Goal: Task Accomplishment & Management: Use online tool/utility

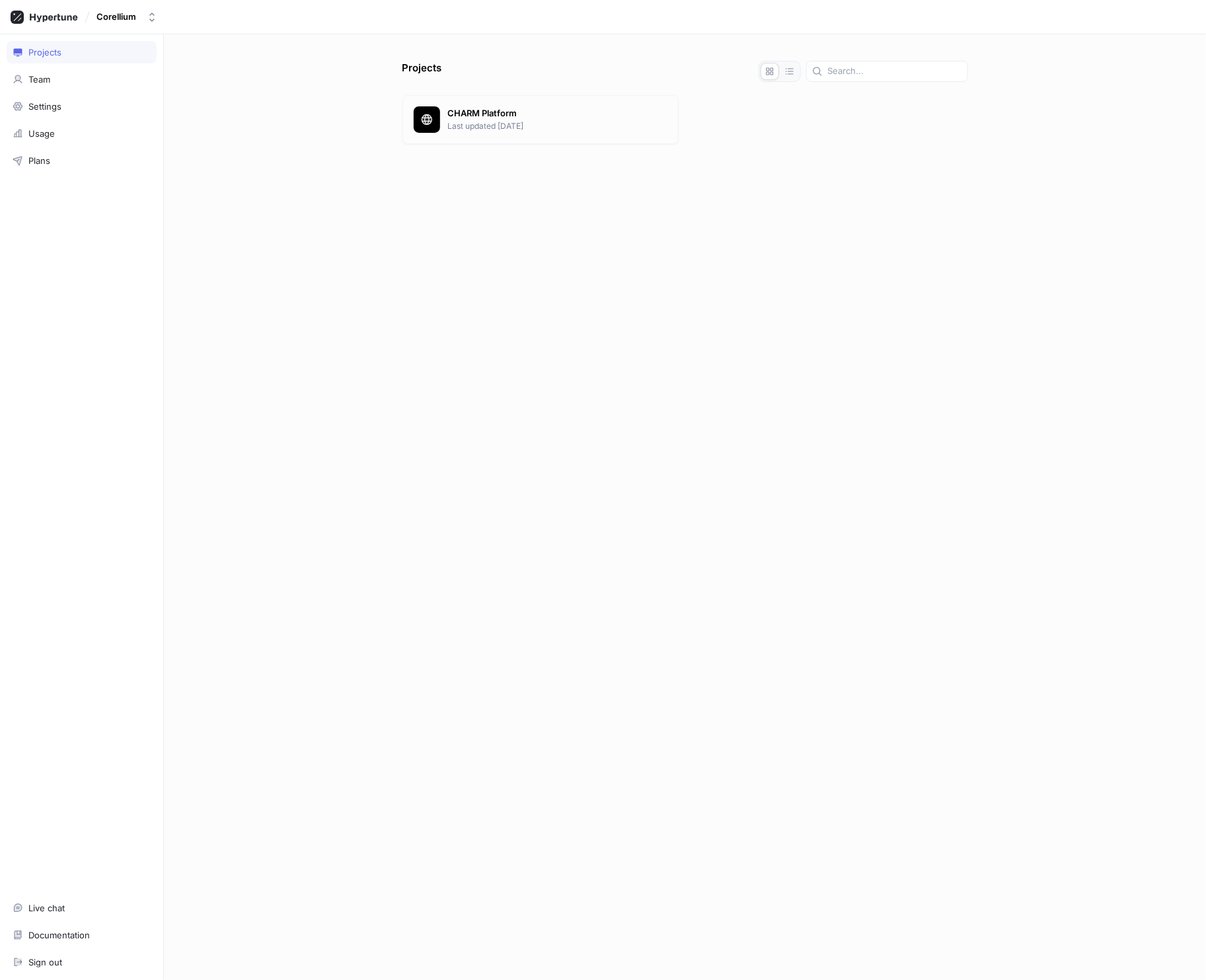
click at [465, 116] on p "CHARM Platform" at bounding box center [558, 113] width 219 height 14
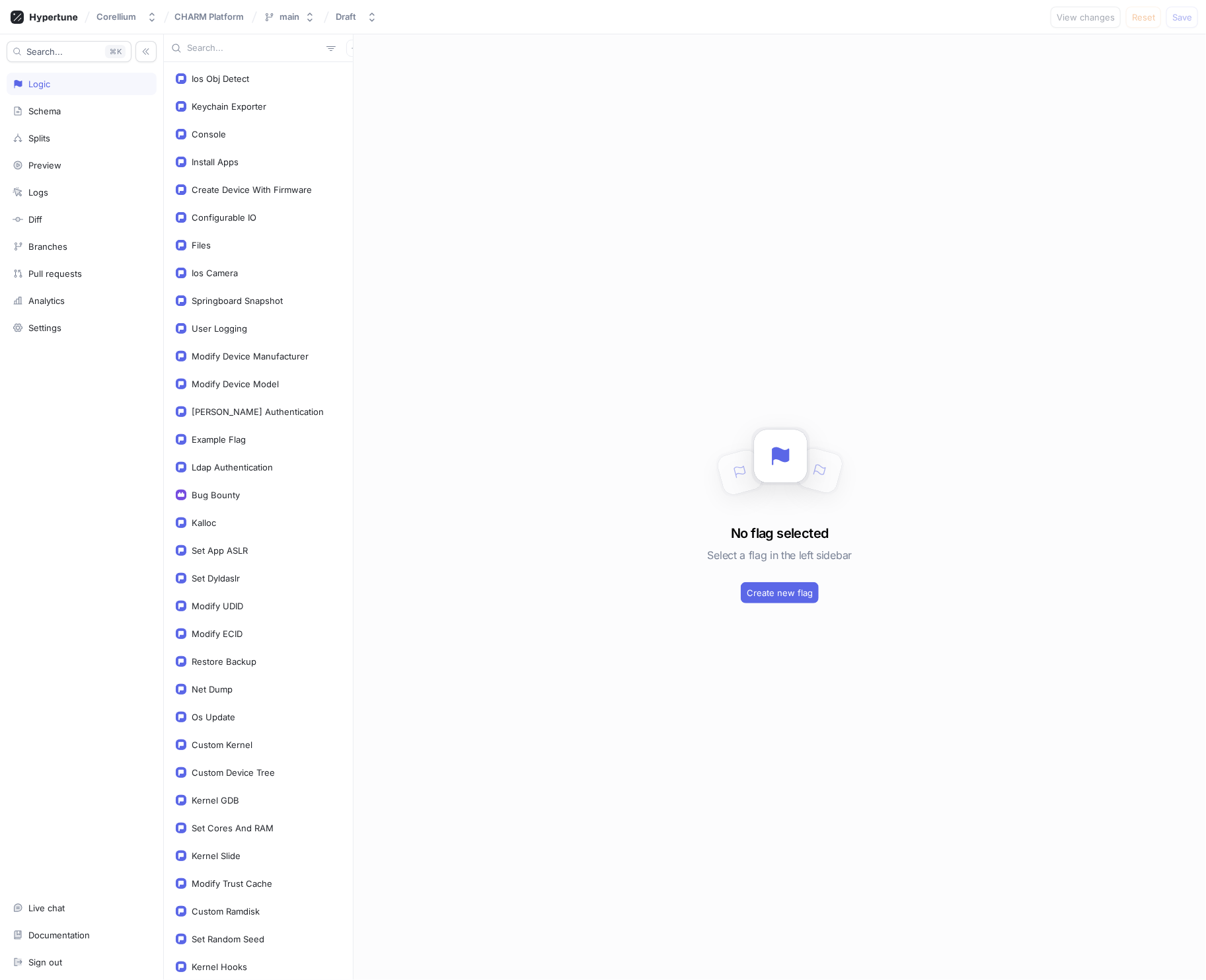
click at [202, 49] on input "text" at bounding box center [254, 48] width 134 height 14
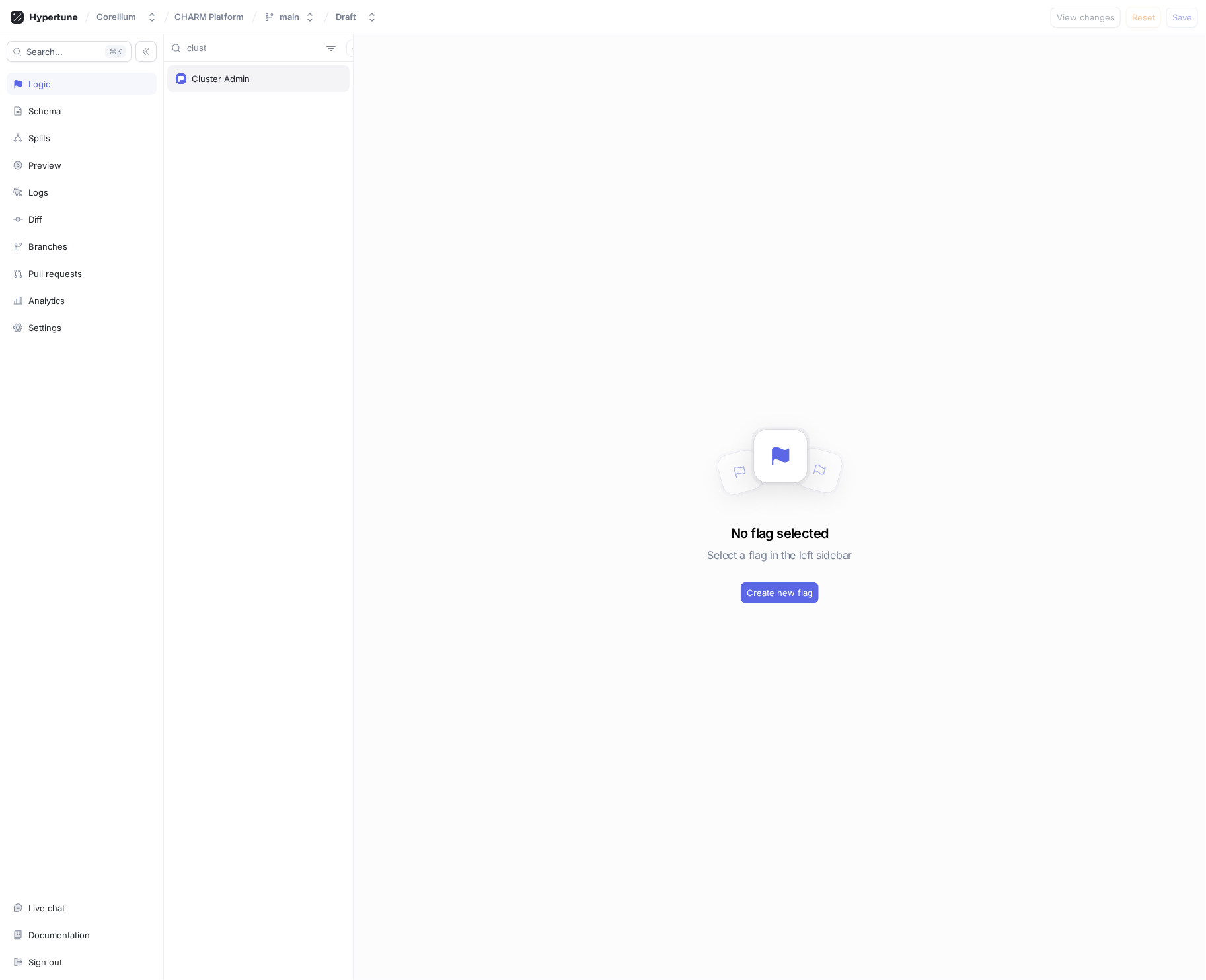
type input "clust"
click at [246, 86] on div "Cluster Admin" at bounding box center [258, 78] width 182 height 26
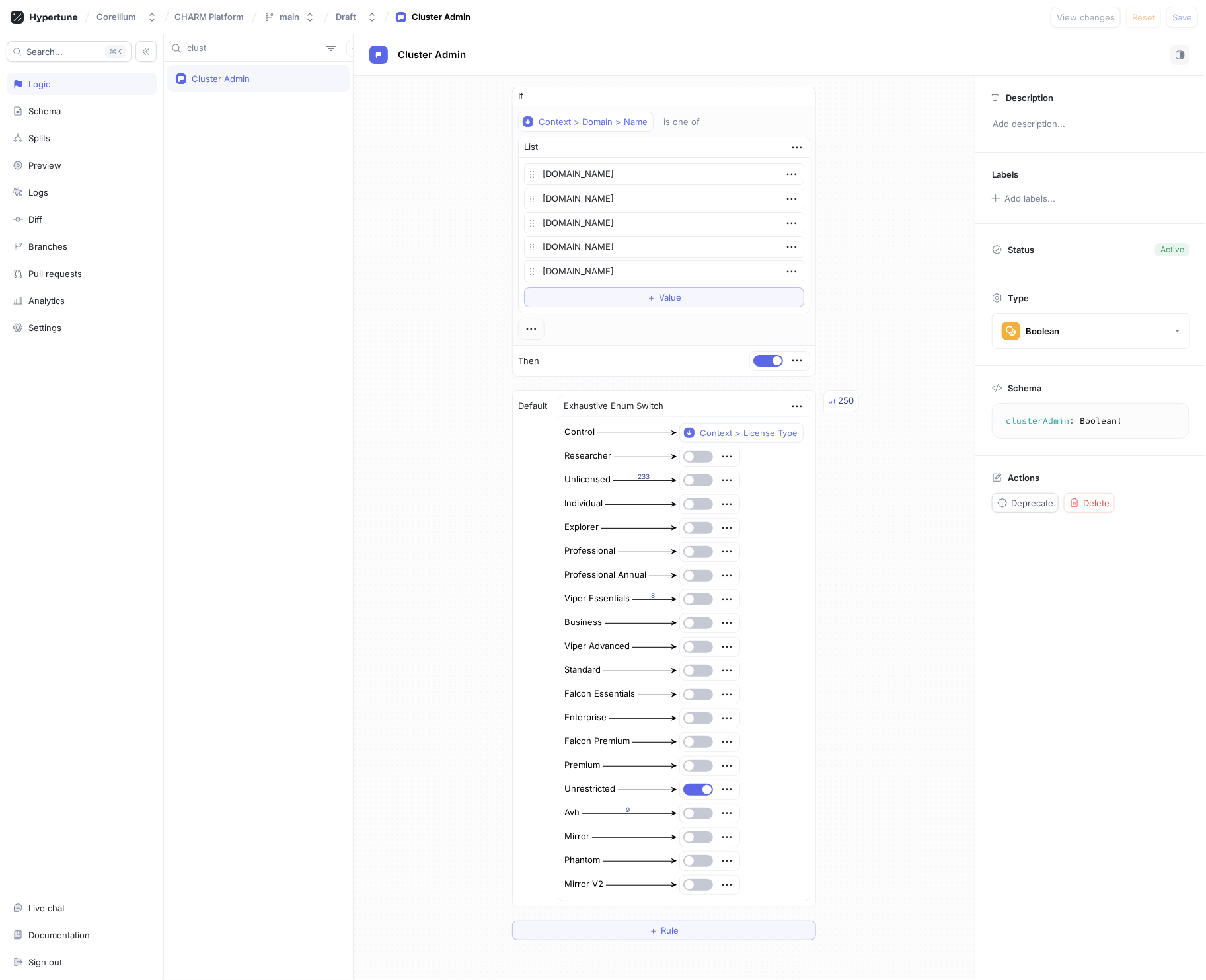
type textarea "x"
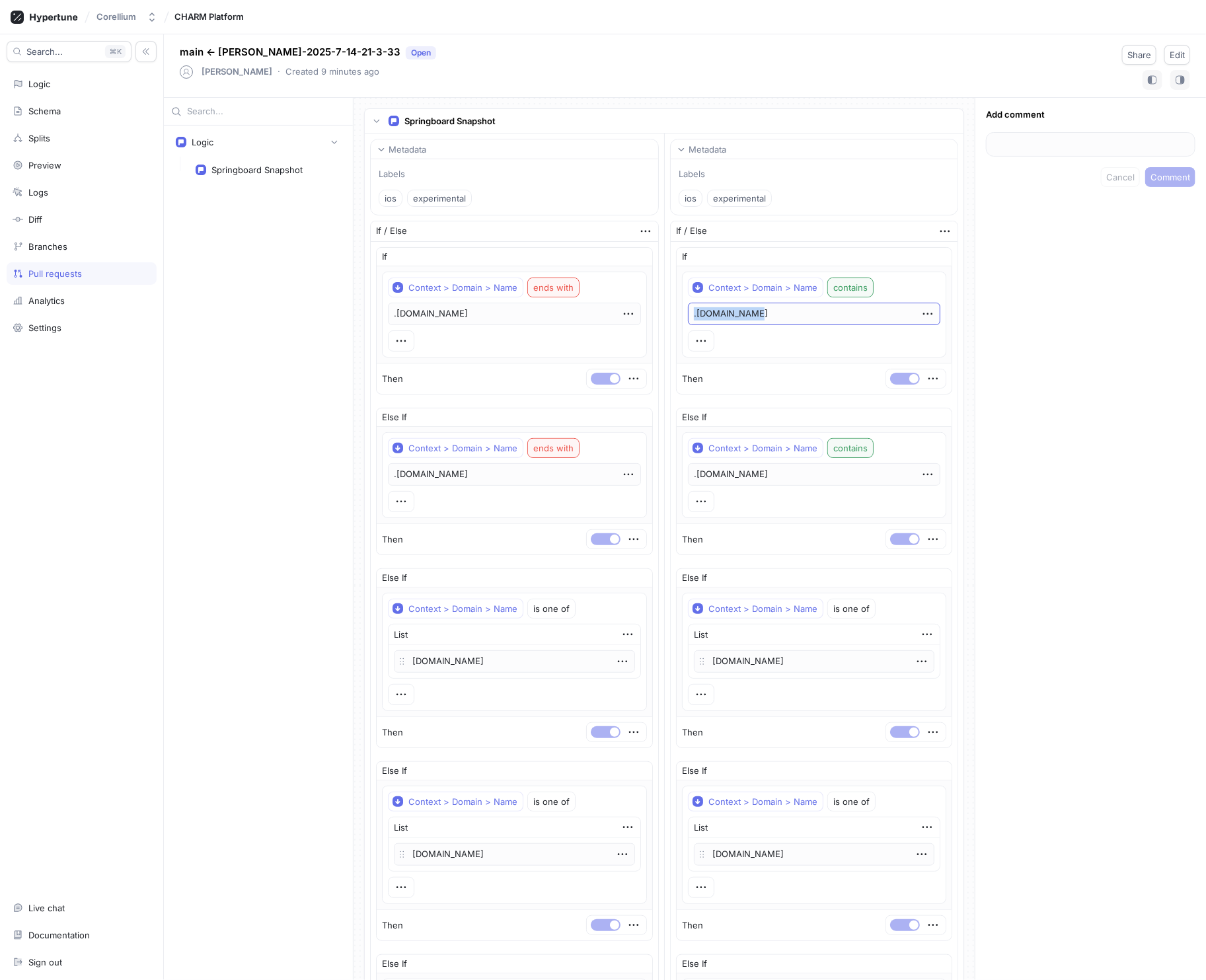
drag, startPoint x: 757, startPoint y: 312, endPoint x: 685, endPoint y: 313, distance: 72.0
click at [683, 313] on div "Context > Domain > Name contains .[DOMAIN_NAME]" at bounding box center [814, 314] width 263 height 84
copy p ".[DOMAIN_NAME]"
click at [51, 18] on icon at bounding box center [44, 17] width 67 height 14
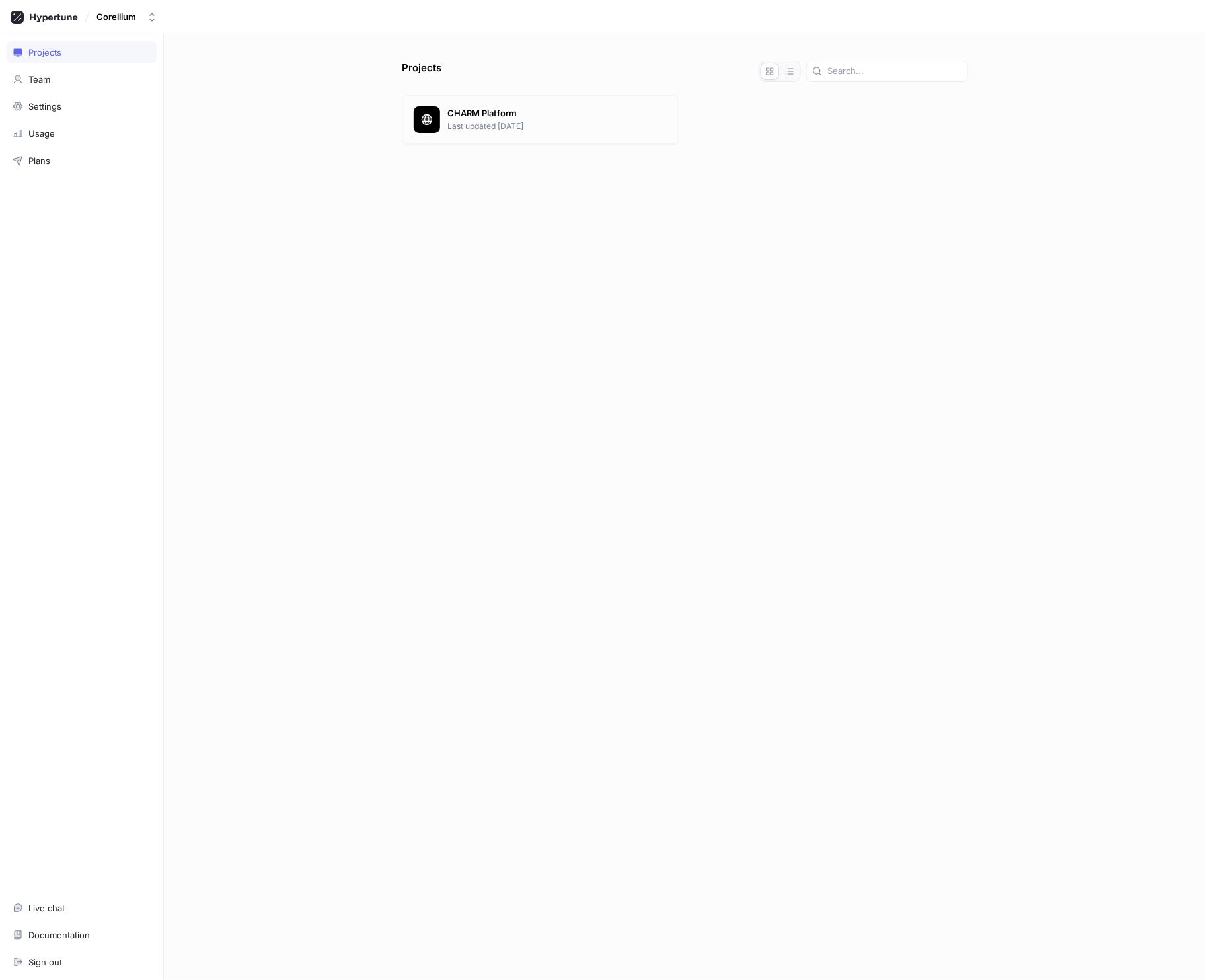
click at [484, 124] on p "Last updated [DATE]" at bounding box center [558, 126] width 219 height 12
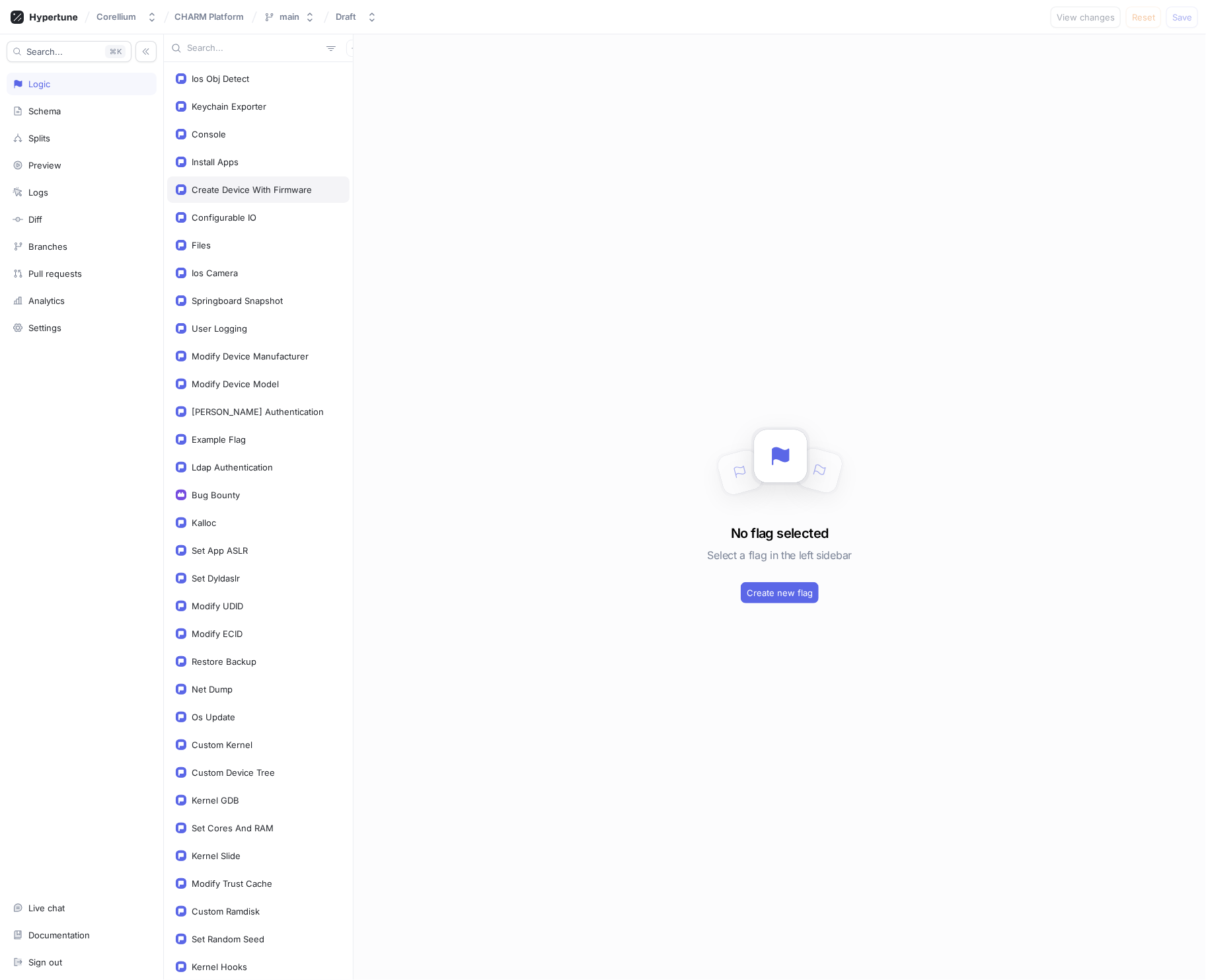
click at [289, 194] on div "Create Device With Firmware" at bounding box center [258, 189] width 182 height 26
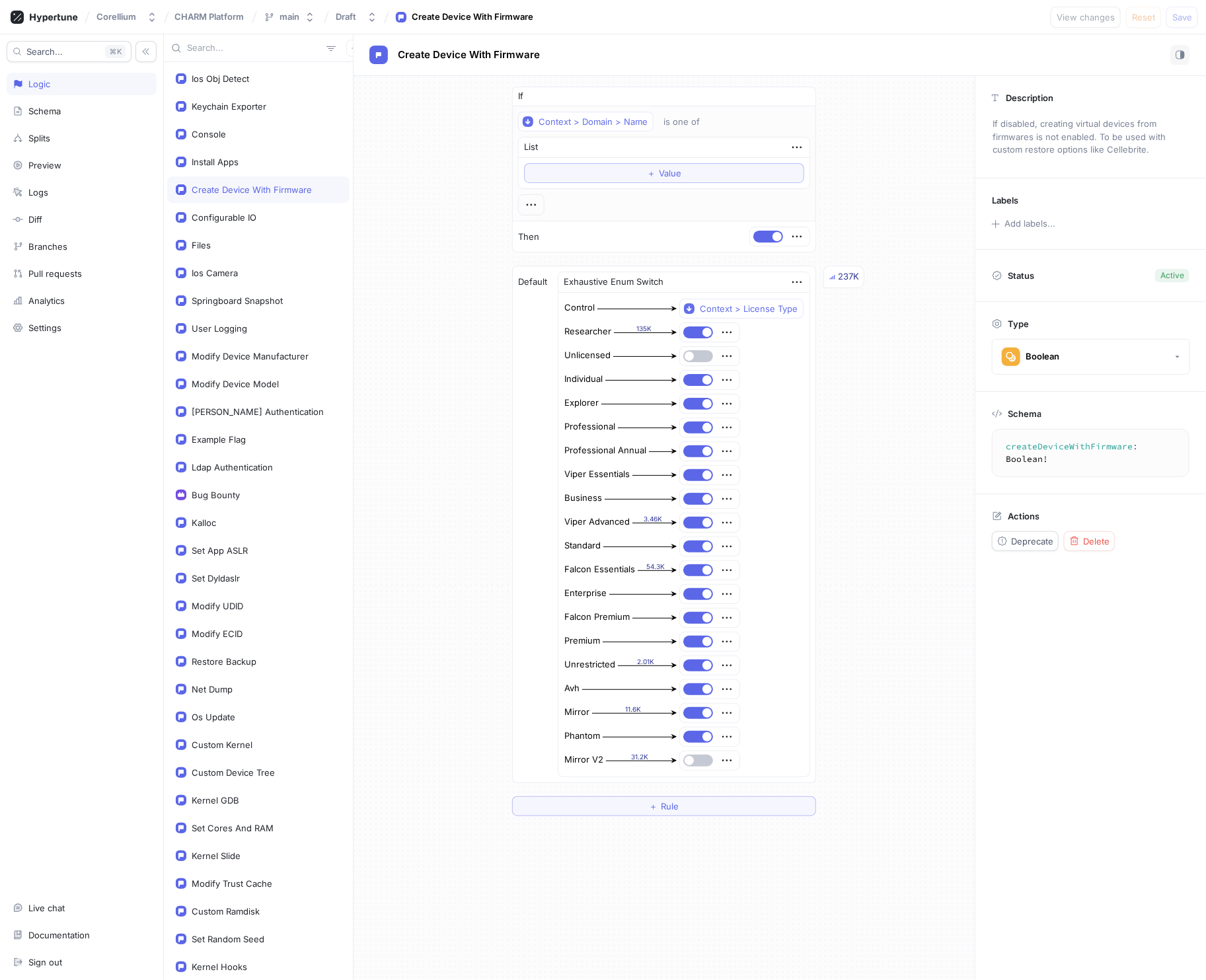
click at [214, 49] on input "text" at bounding box center [254, 48] width 134 height 14
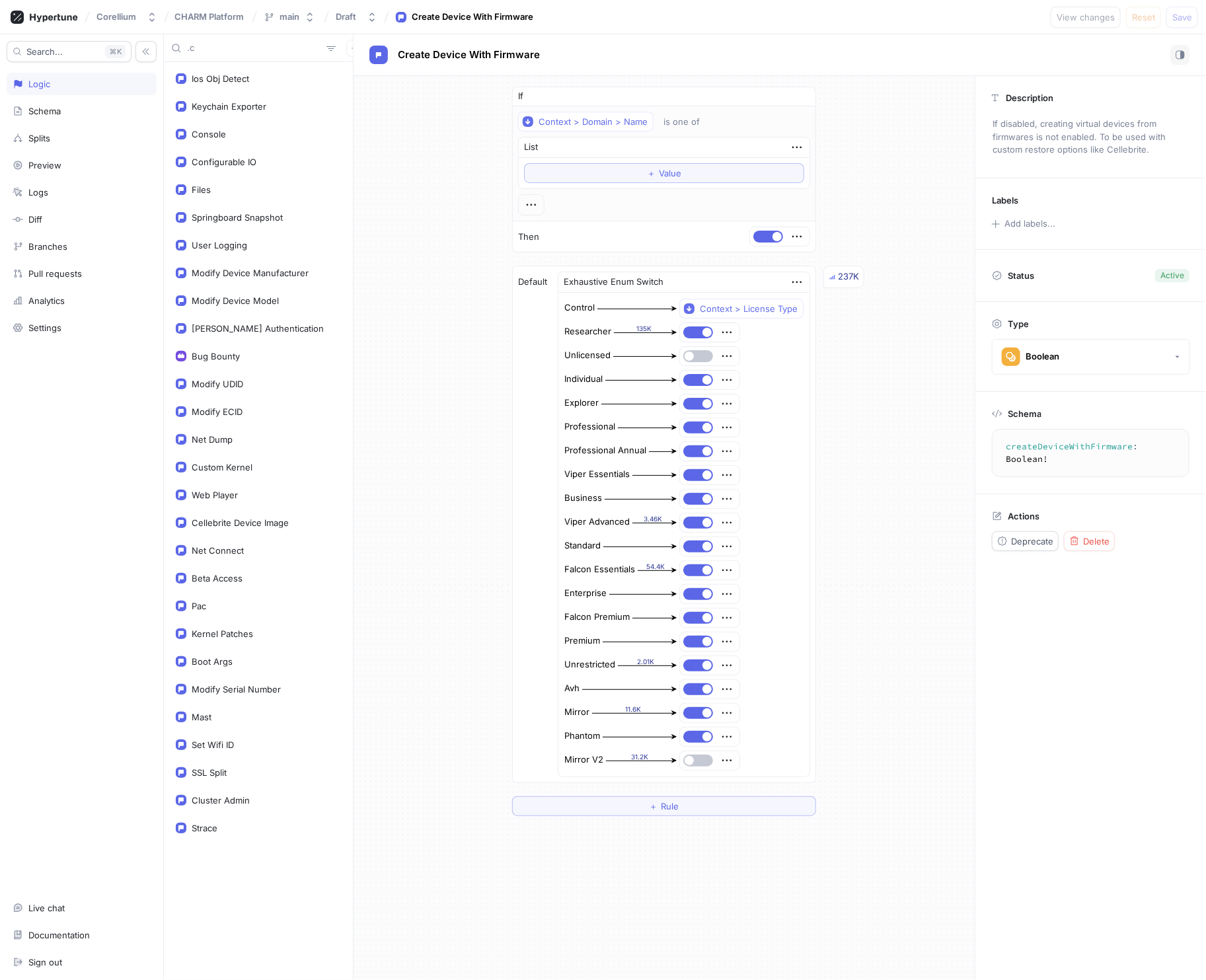
type input "."
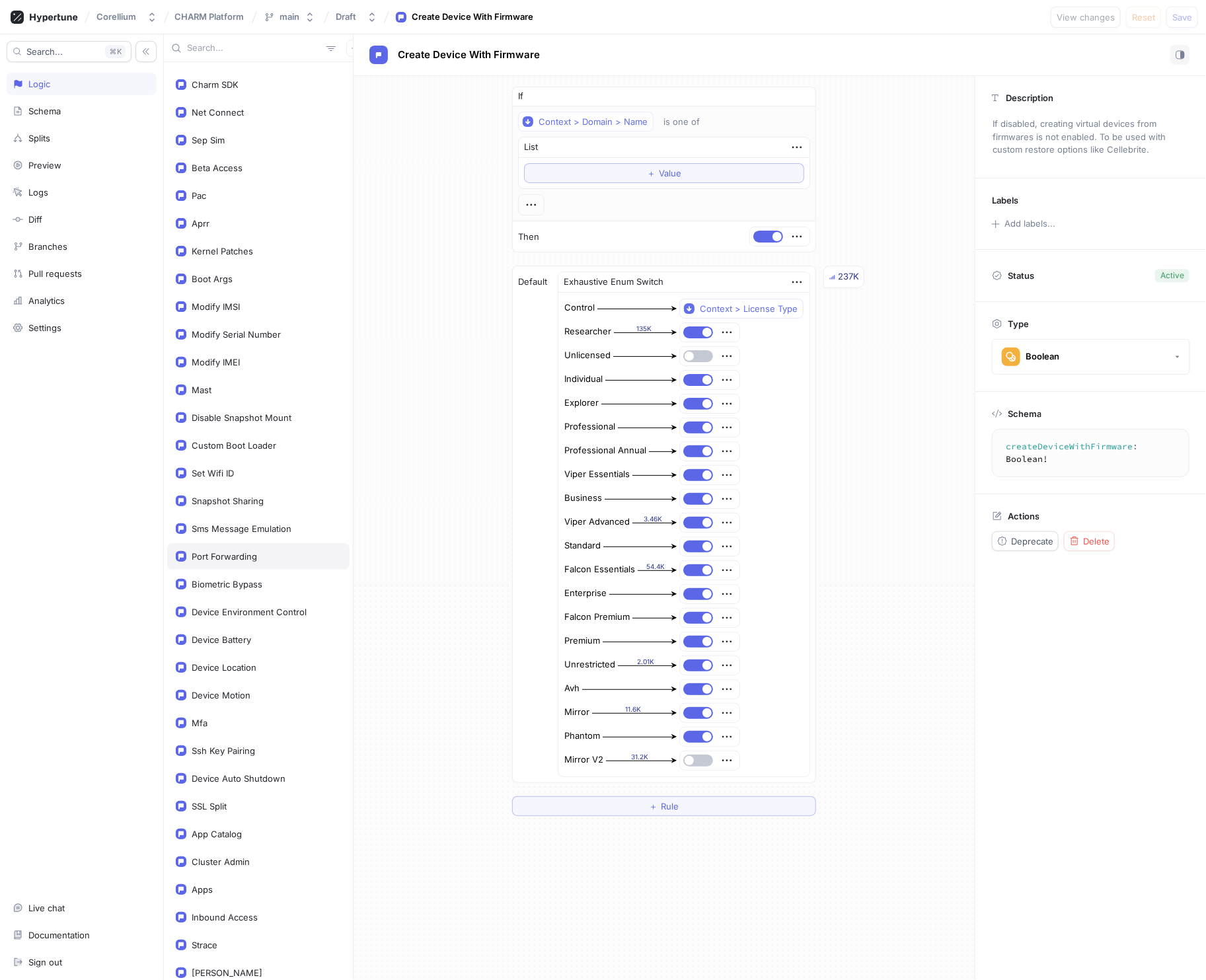
scroll to position [1142, 0]
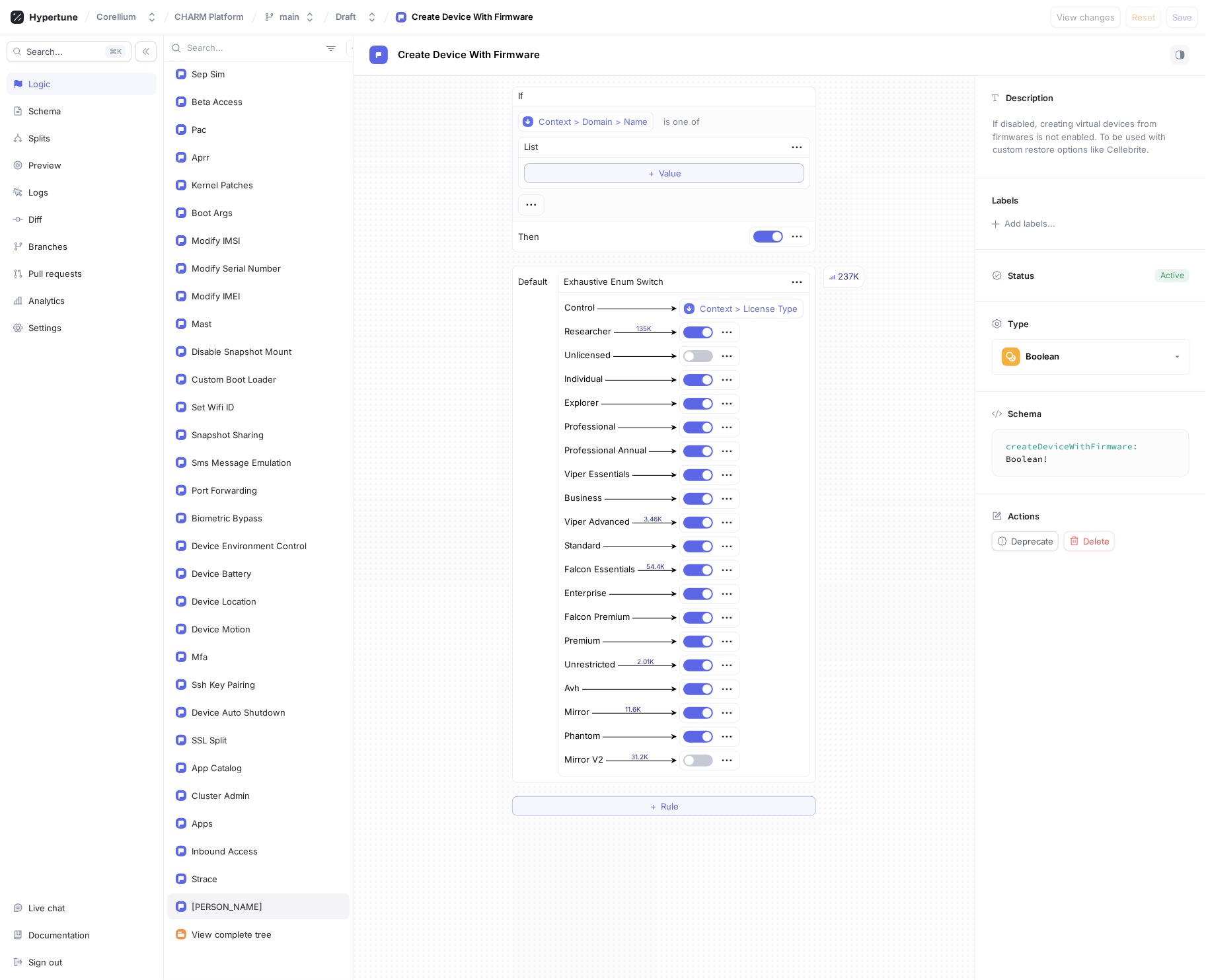
click at [240, 901] on div "[PERSON_NAME]" at bounding box center [258, 907] width 165 height 11
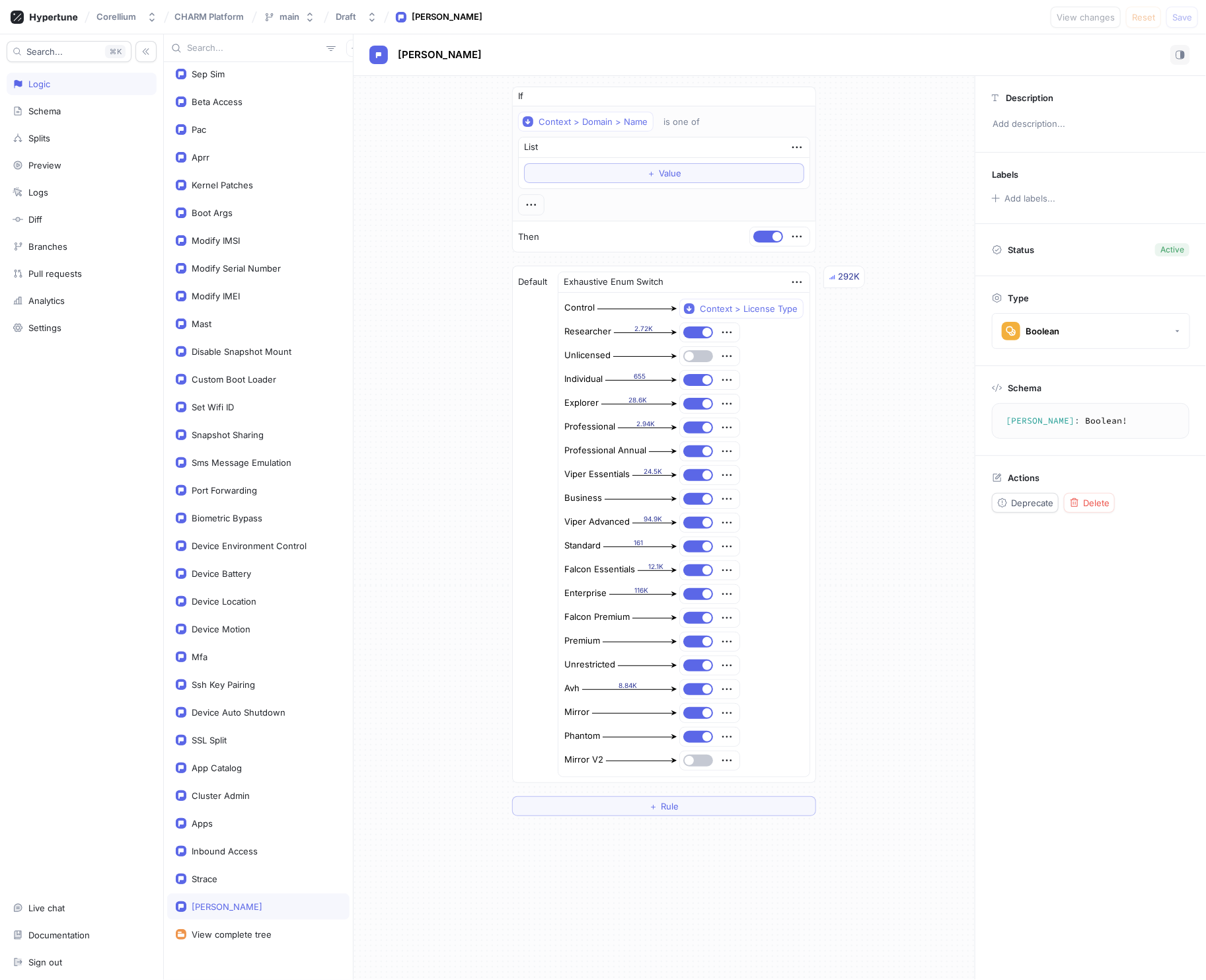
click at [194, 901] on div "[PERSON_NAME]" at bounding box center [227, 907] width 71 height 11
click at [200, 874] on div "Strace" at bounding box center [204, 879] width 25 height 11
type textarea "strace: Boolean!"
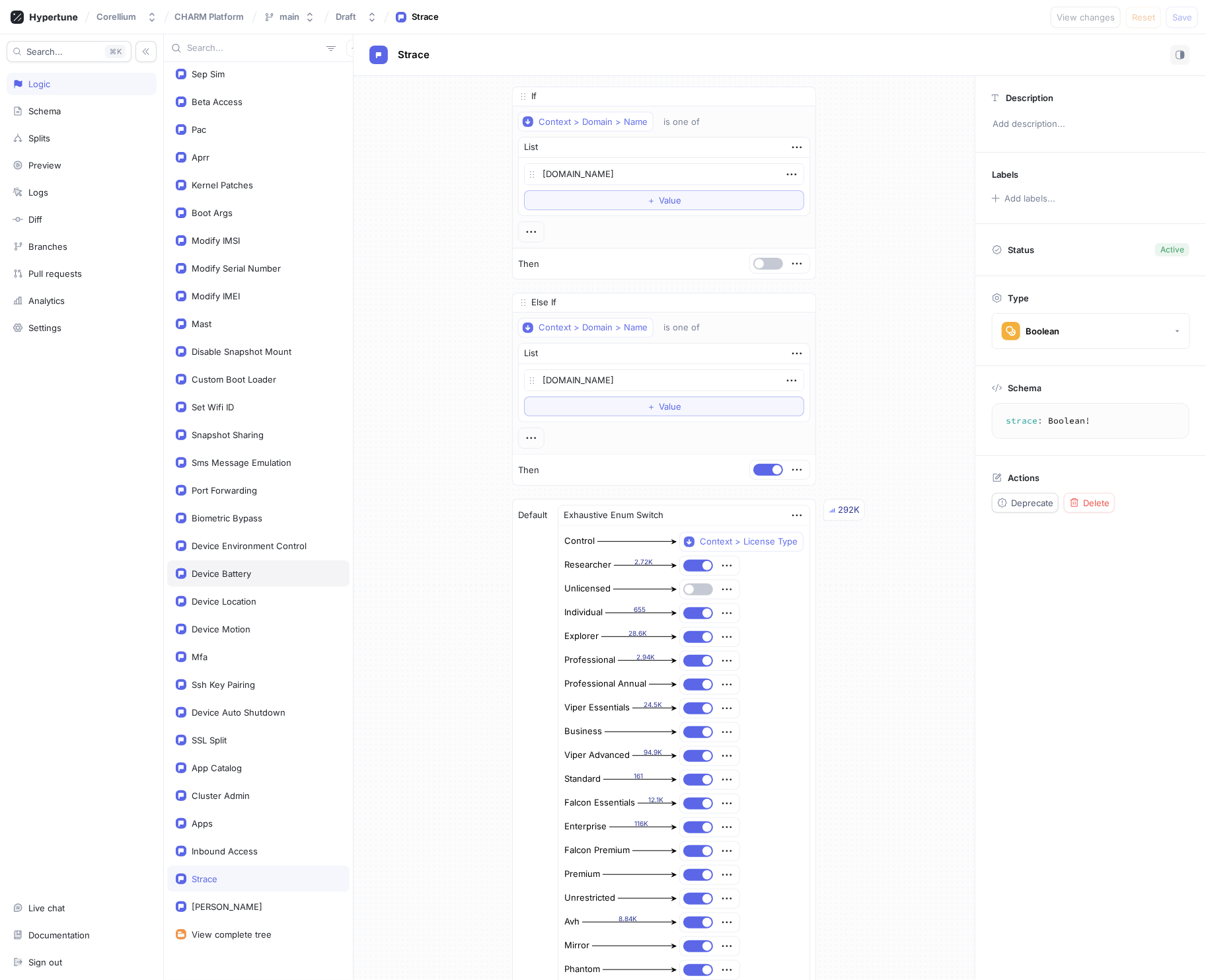
type textarea "x"
click at [235, 568] on div "Device Battery" at bounding box center [221, 574] width 60 height 11
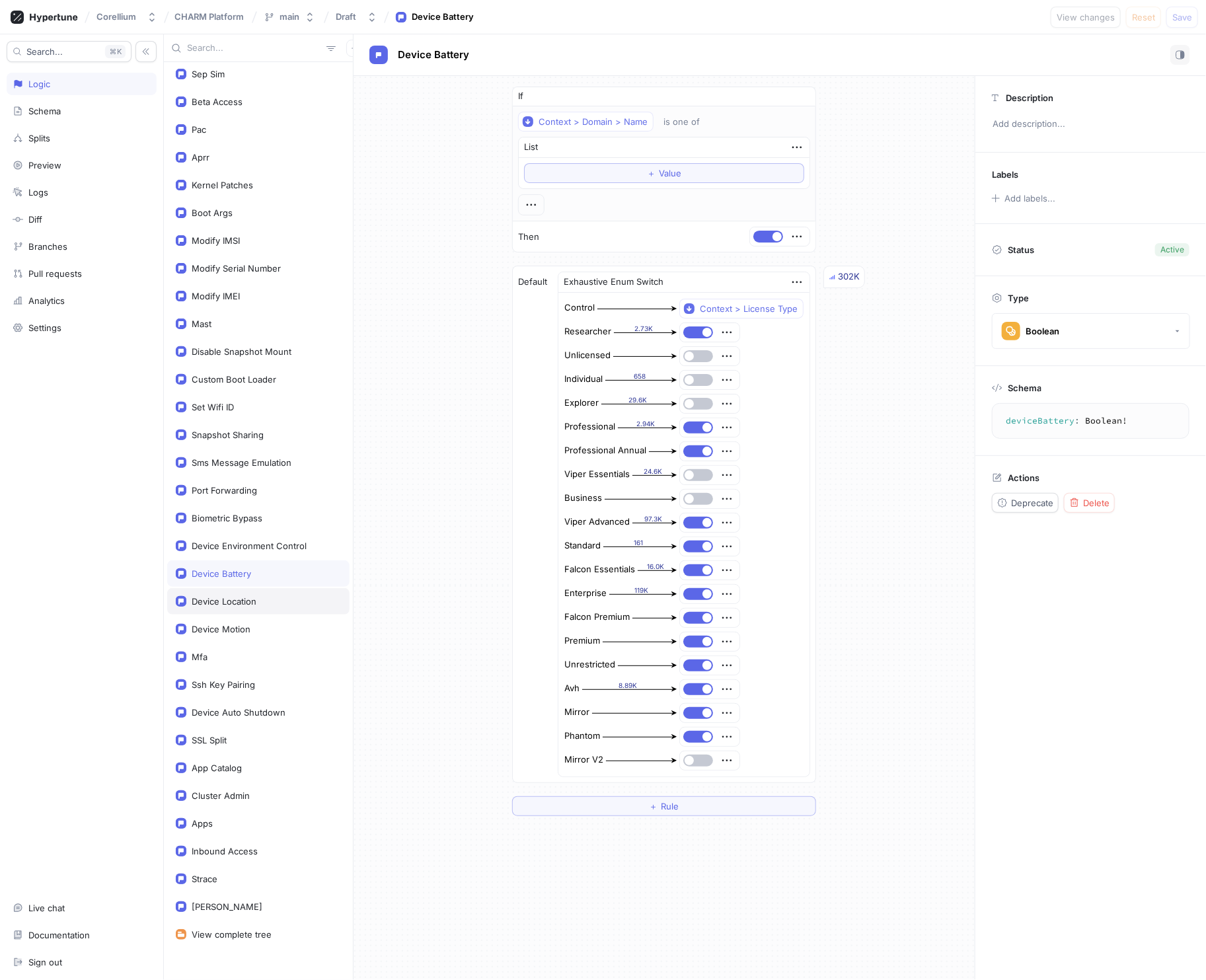
click at [235, 596] on div "Device Location" at bounding box center [223, 601] width 64 height 11
click at [230, 402] on div "Set Wifi ID" at bounding box center [212, 407] width 43 height 11
type textarea "setWifiID: Boolean!"
type textarea "x"
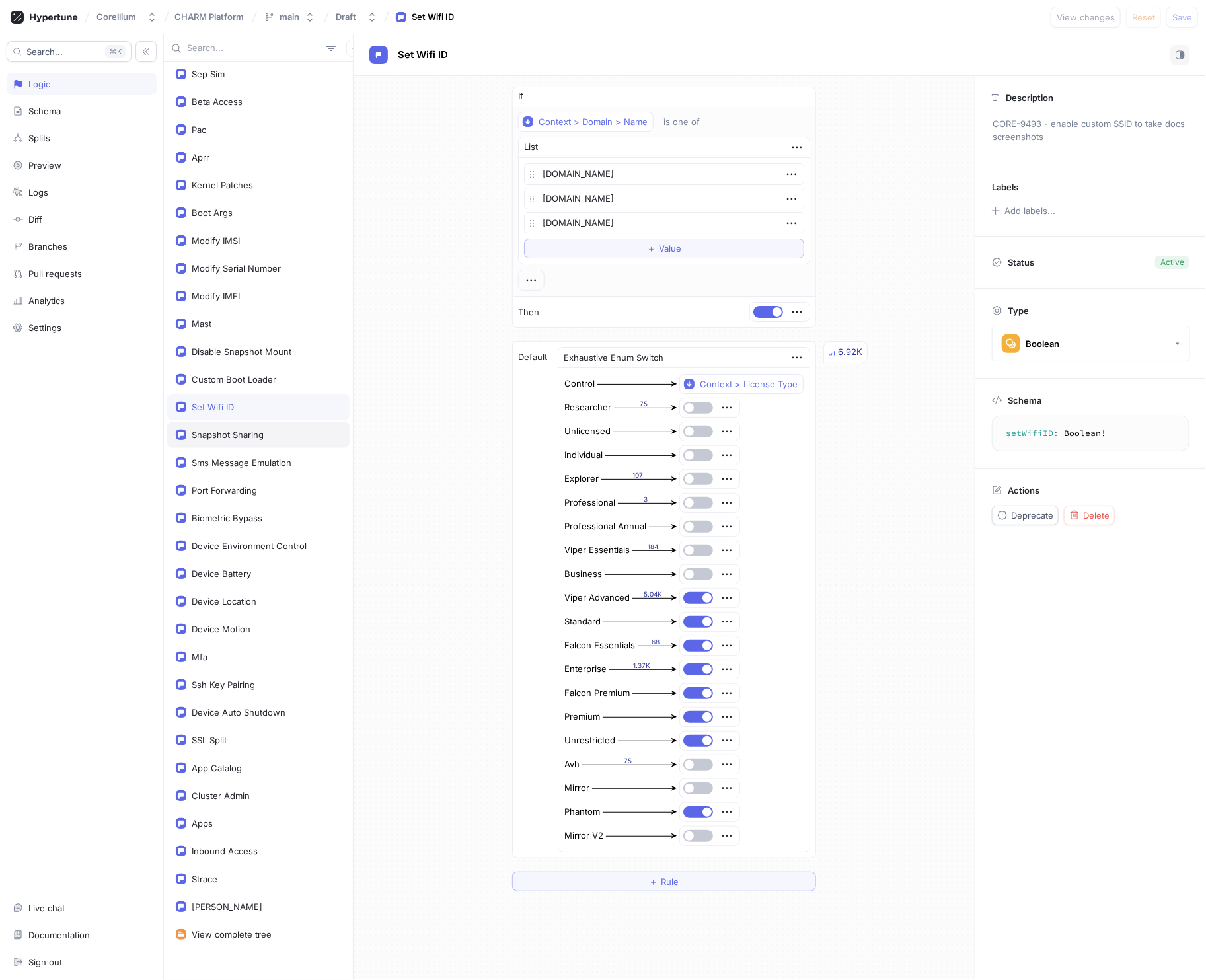
click at [237, 430] on div "Snapshot Sharing" at bounding box center [227, 435] width 72 height 11
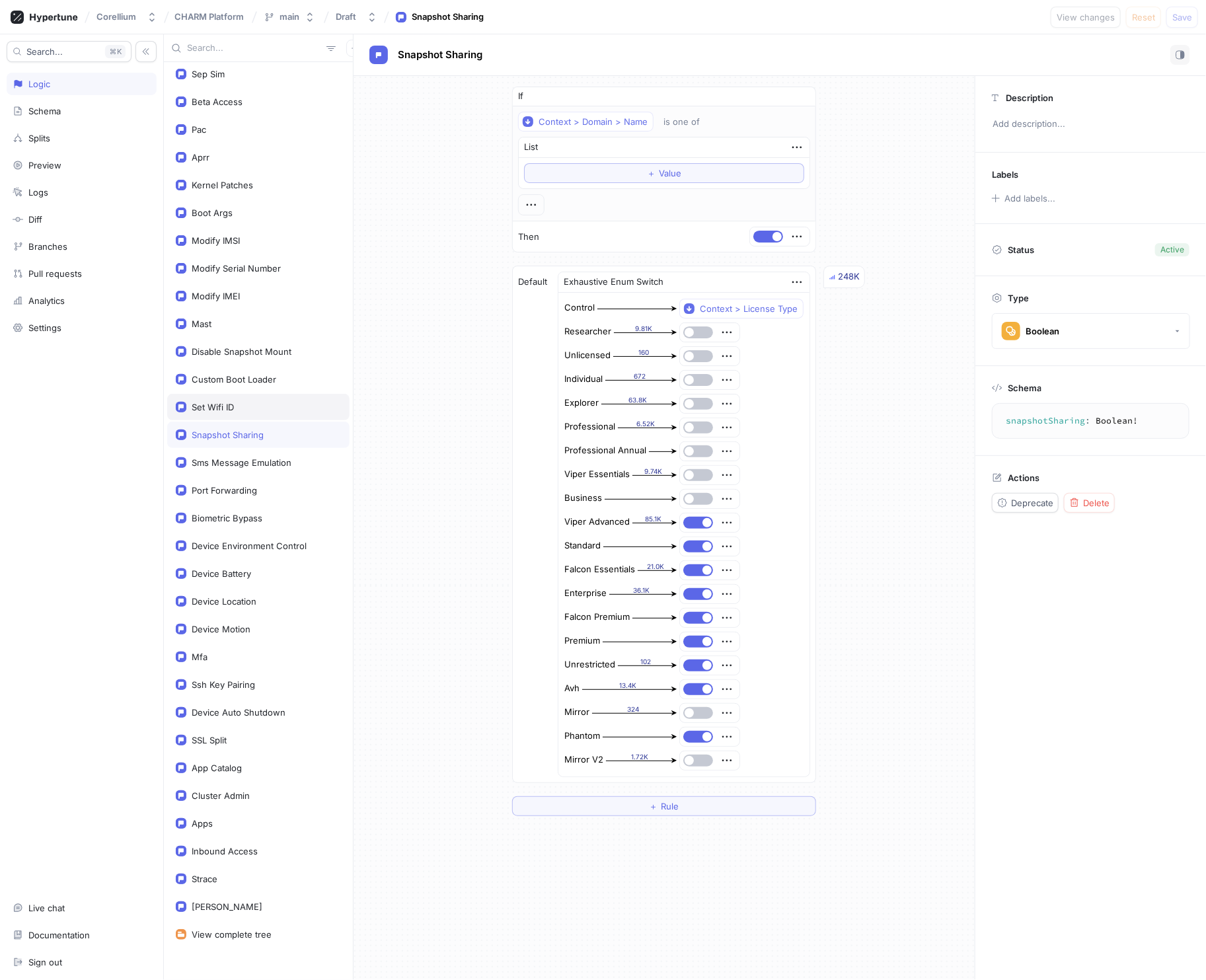
click at [222, 402] on div "Set Wifi ID" at bounding box center [212, 407] width 43 height 11
type textarea "setWifiID: Boolean!"
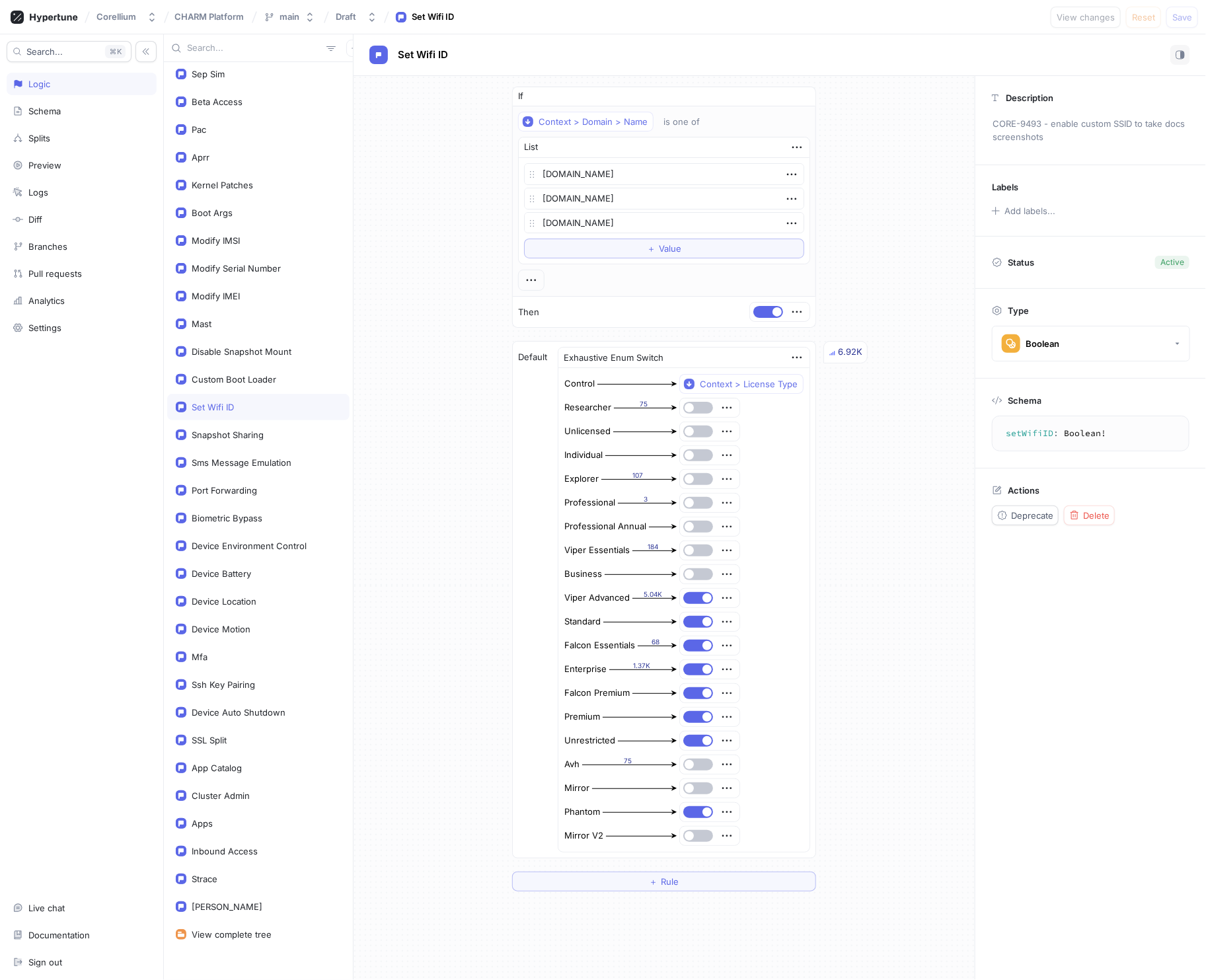
type textarea "x"
click at [219, 374] on div "Custom Boot Loader" at bounding box center [233, 380] width 84 height 11
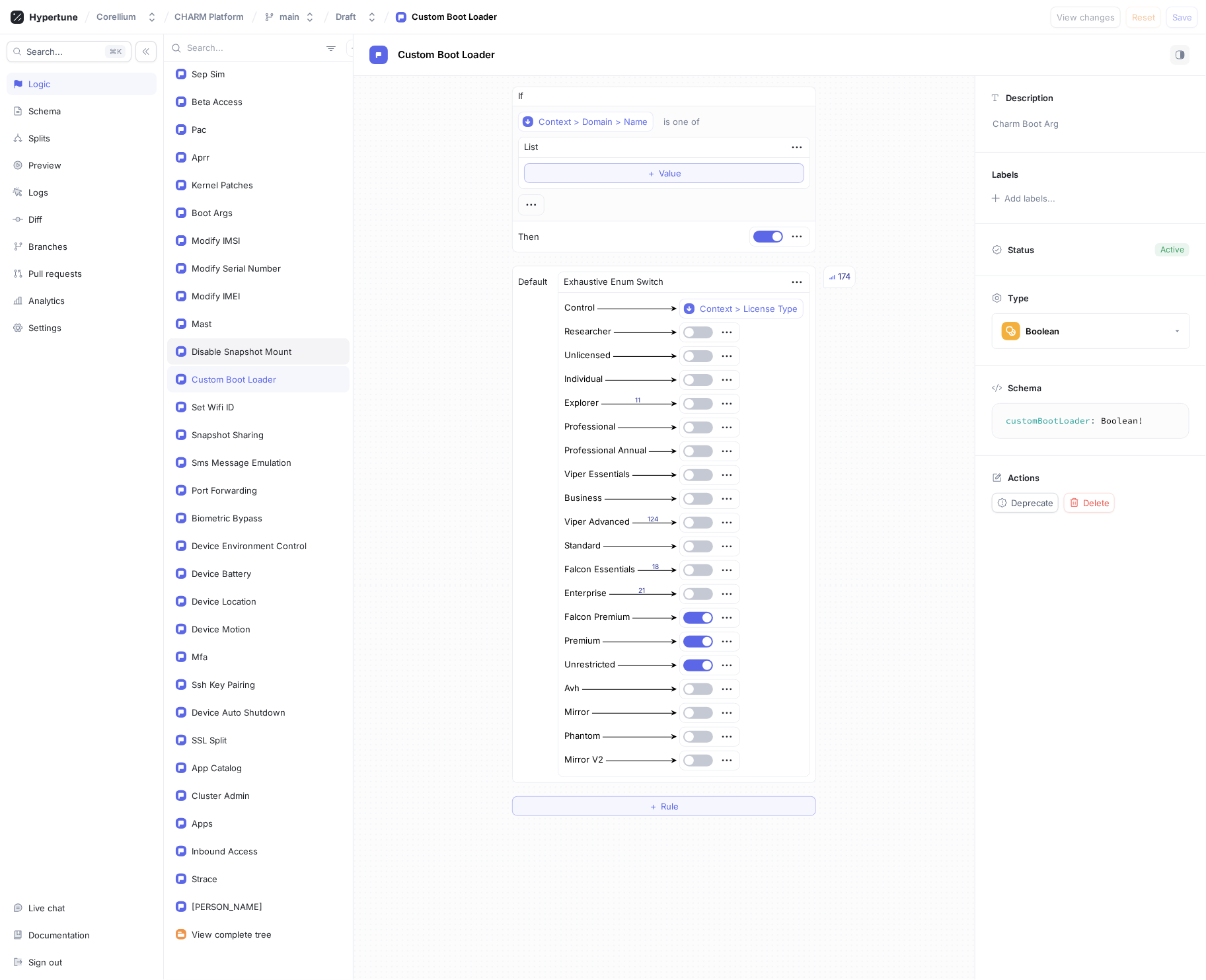
click at [225, 338] on div "Disable Snapshot Mount" at bounding box center [258, 351] width 182 height 26
click at [213, 318] on div "Mast" at bounding box center [258, 324] width 165 height 11
type textarea "mast: Boolean!"
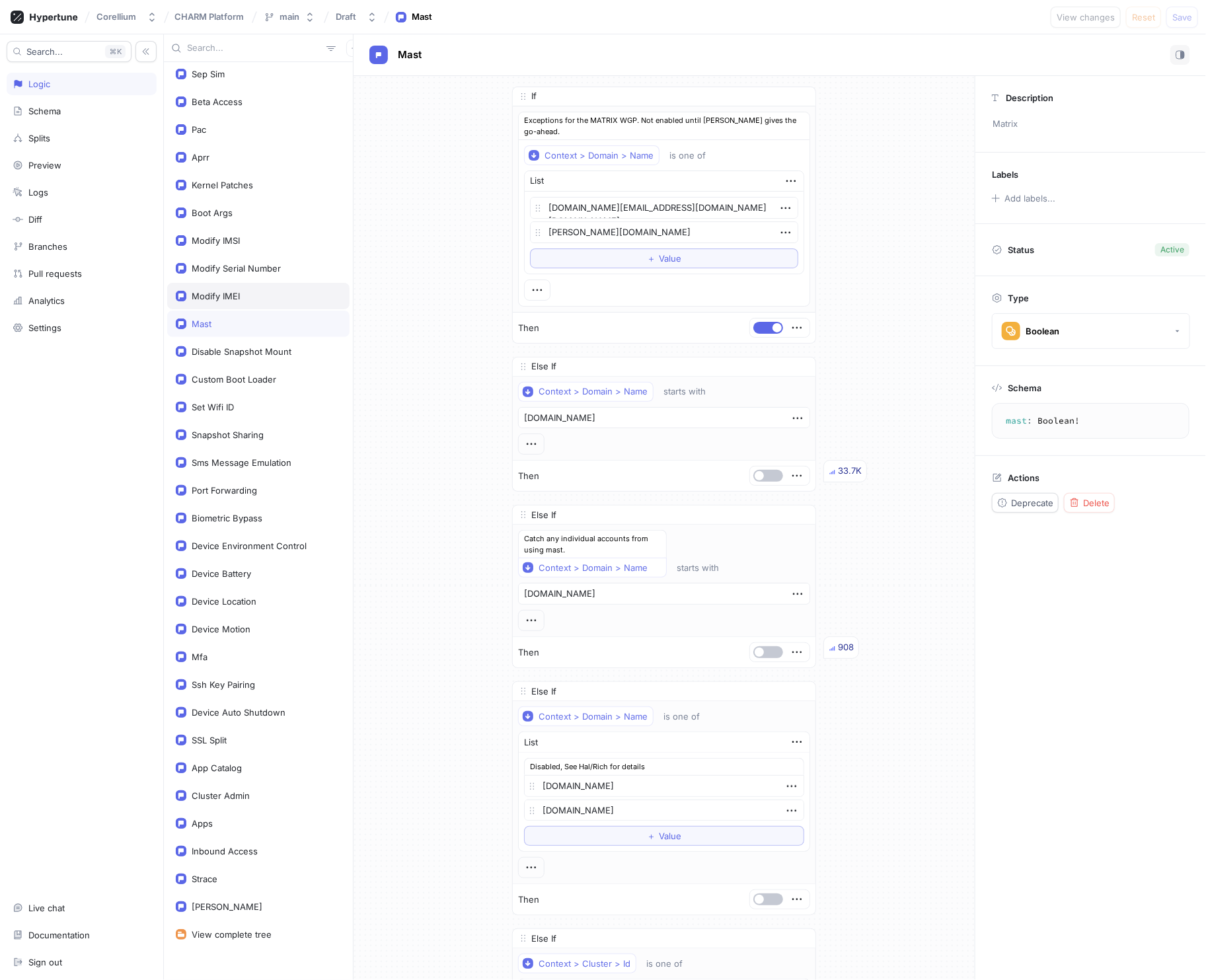
type textarea "x"
click at [215, 283] on div "Modify IMEI" at bounding box center [258, 296] width 182 height 26
type textarea "modifyIMEI: Boolean!"
type textarea "x"
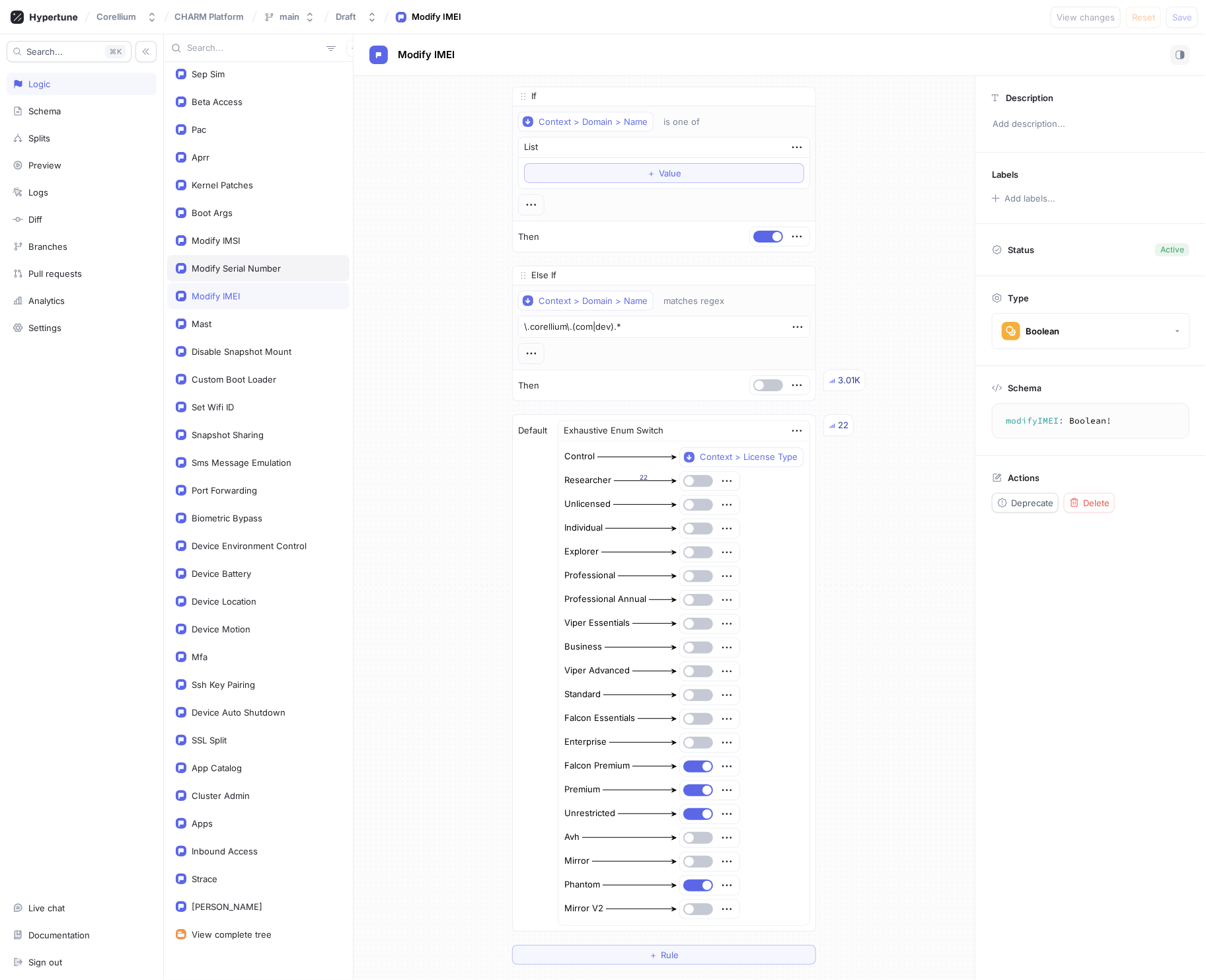
click at [218, 266] on div "Modify Serial Number" at bounding box center [236, 268] width 89 height 11
type textarea "modifySerialNumber: Boolean!"
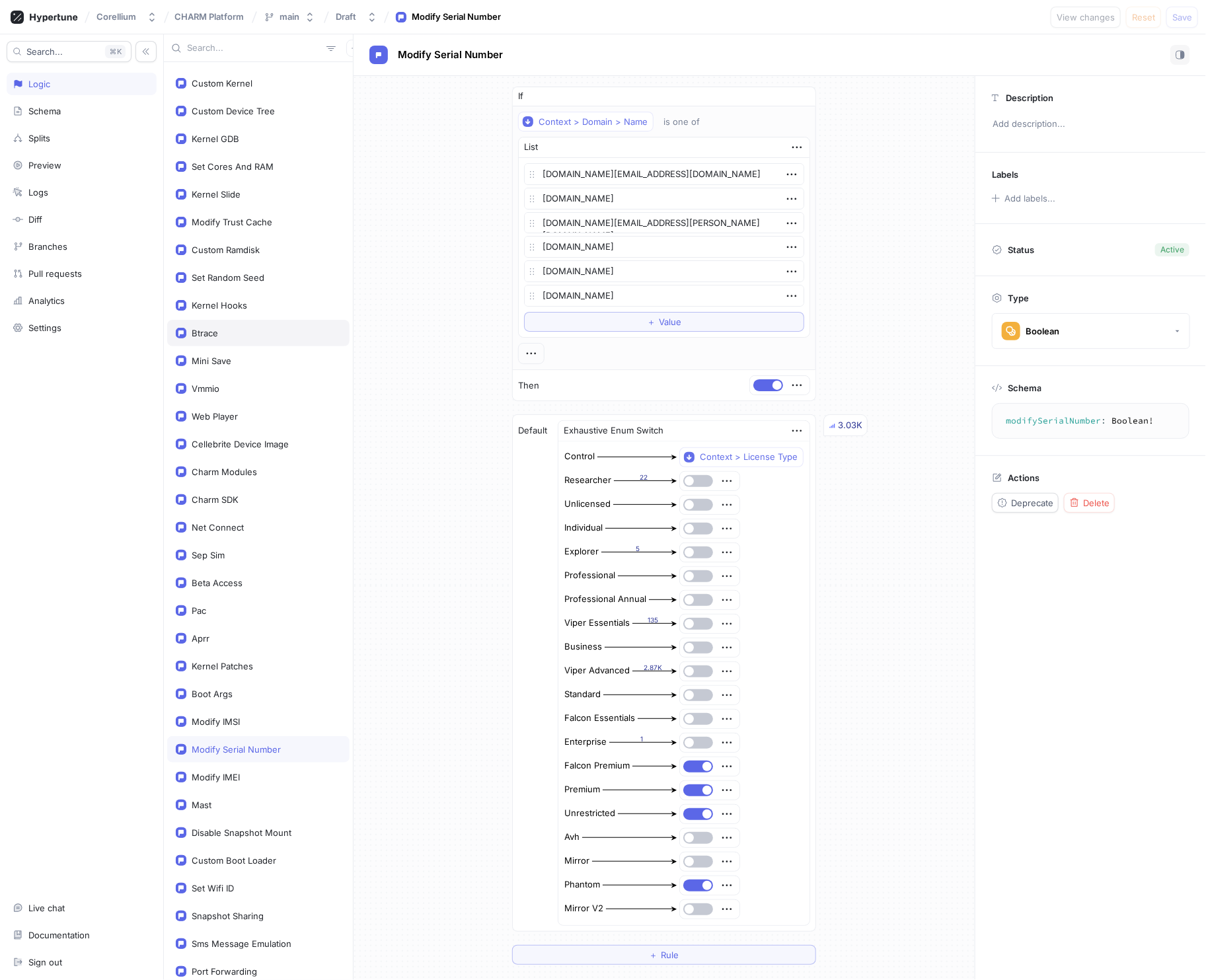
scroll to position [661, 0]
type textarea "x"
click at [221, 385] on div "Vmmio" at bounding box center [258, 390] width 165 height 11
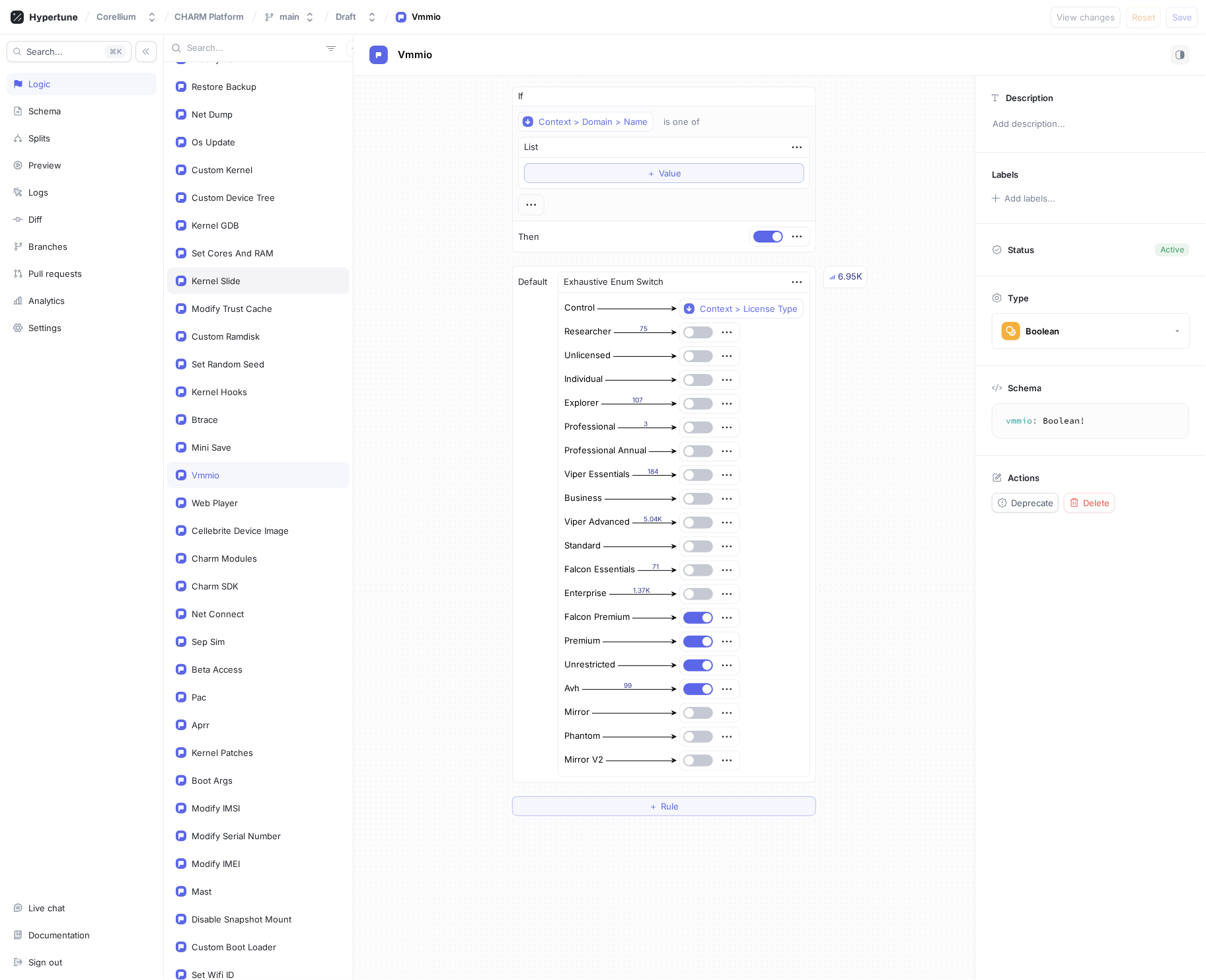
scroll to position [487, 0]
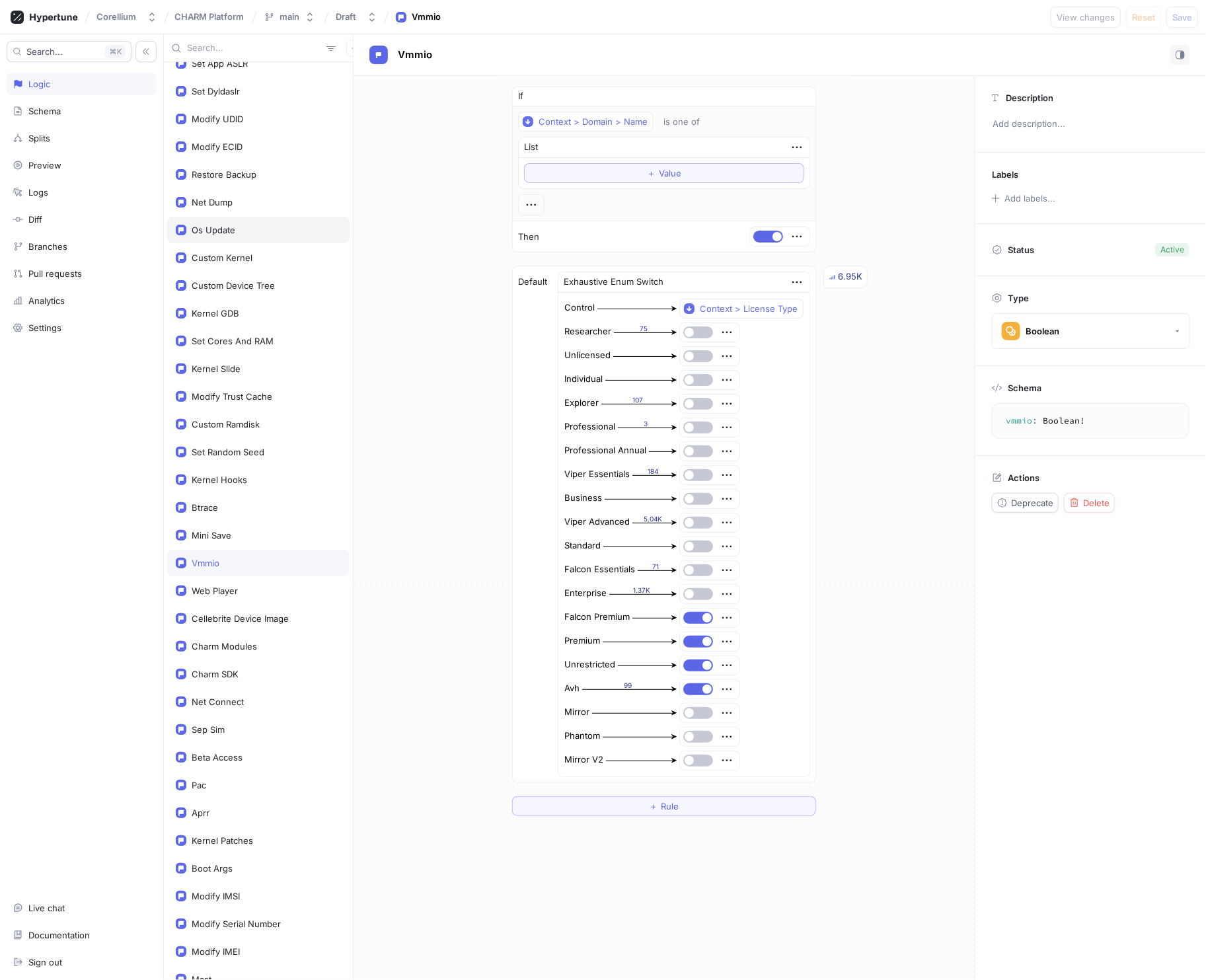
click at [216, 225] on div "Os Update" at bounding box center [213, 230] width 44 height 11
click at [220, 197] on div "Net Dump" at bounding box center [211, 202] width 41 height 11
type textarea "netDump: Boolean!"
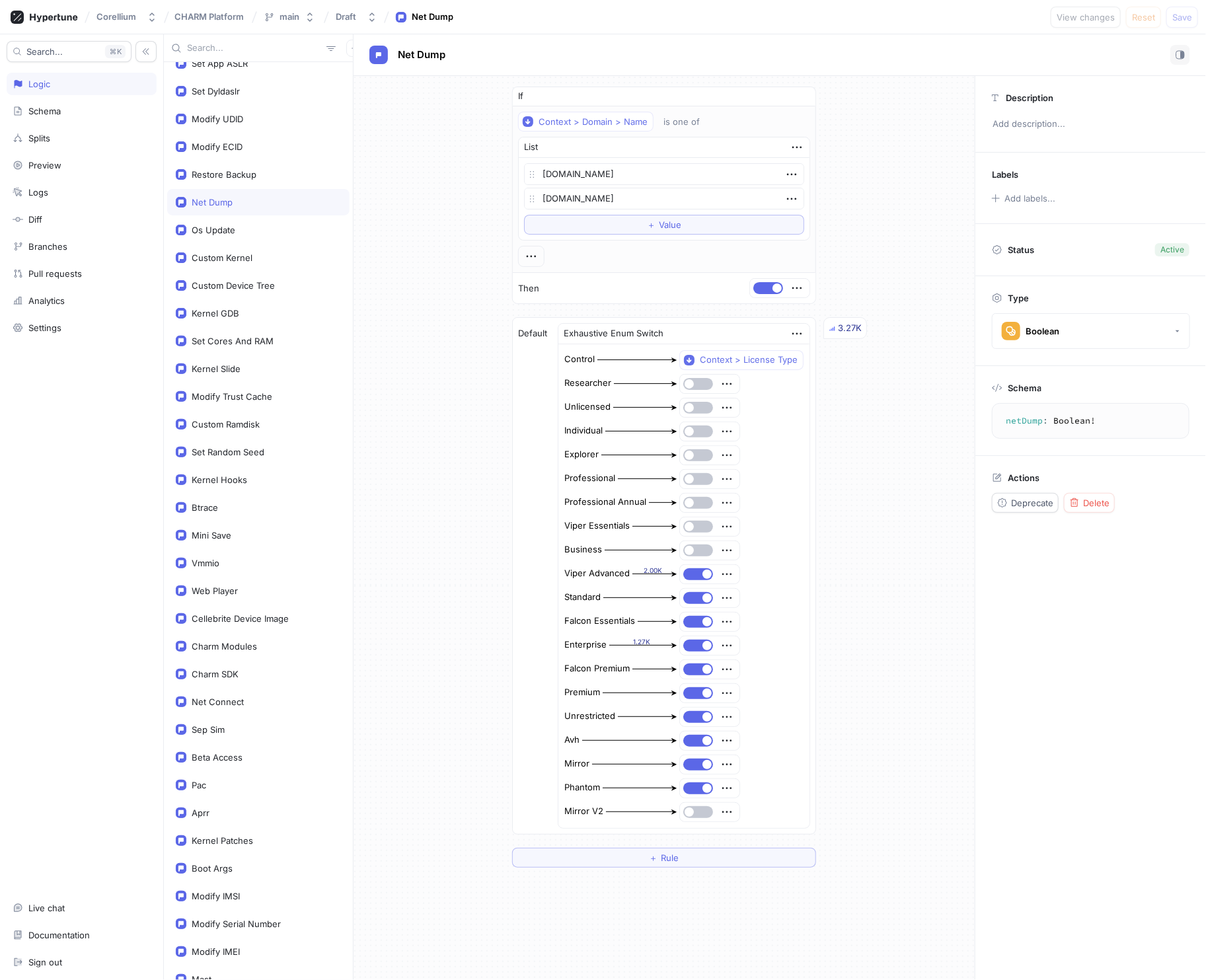
type textarea "x"
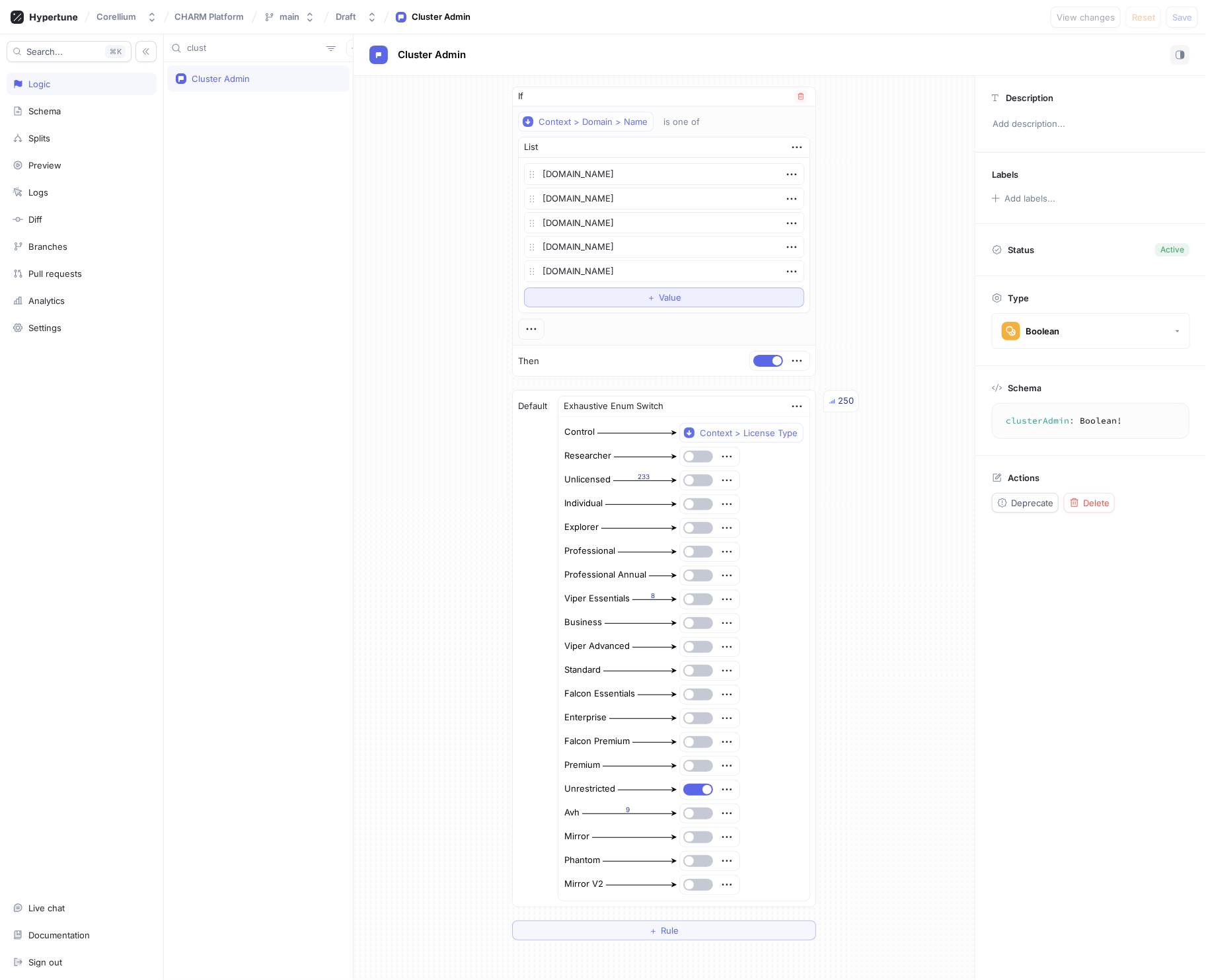
click at [670, 299] on span "Value" at bounding box center [670, 297] width 23 height 8
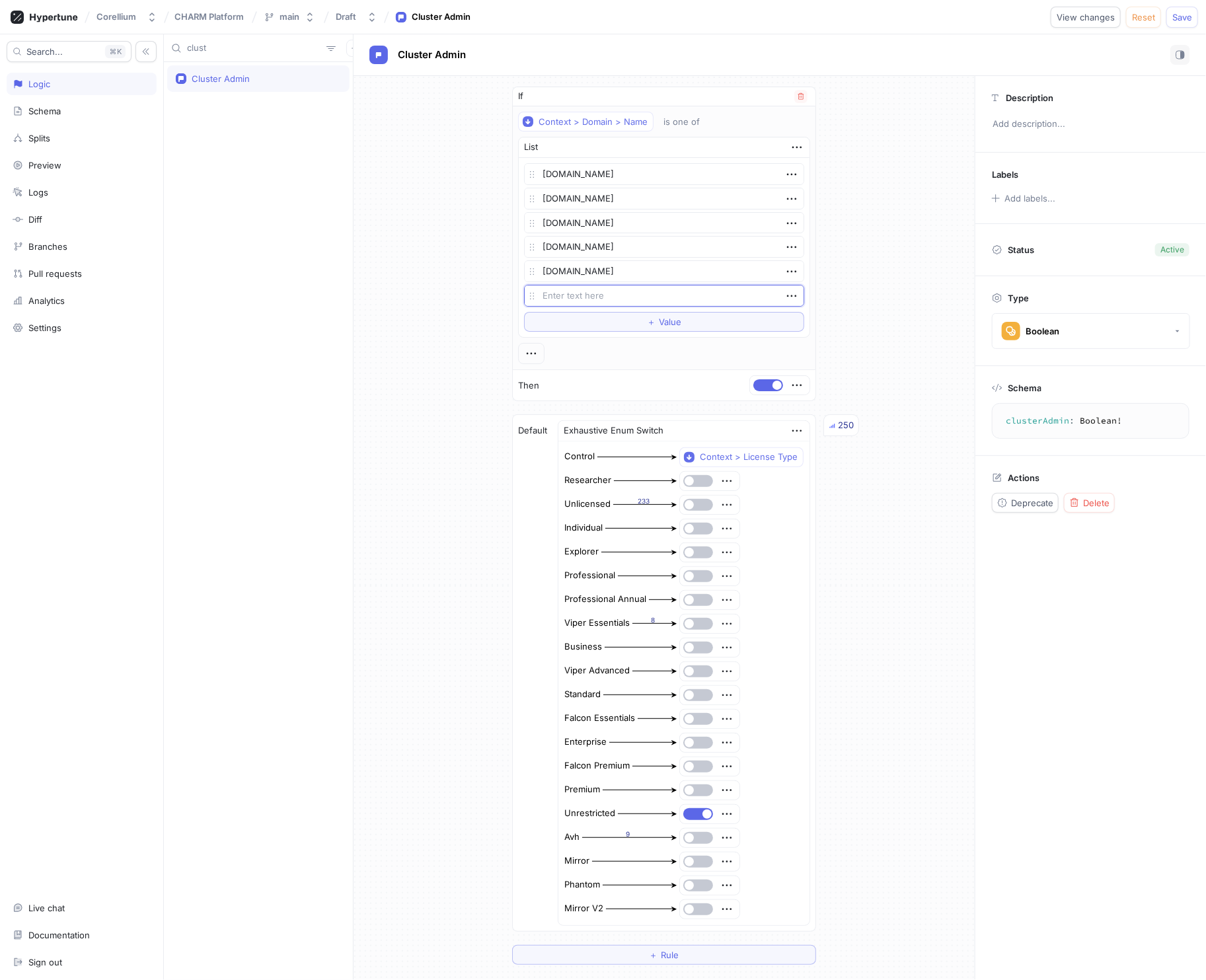
type textarea "x"
type textarea ".[DOMAIN_NAME]"
type textarea "x"
type textarea ".[DOMAIN_NAME]"
click at [659, 321] on span "Value" at bounding box center [670, 322] width 23 height 8
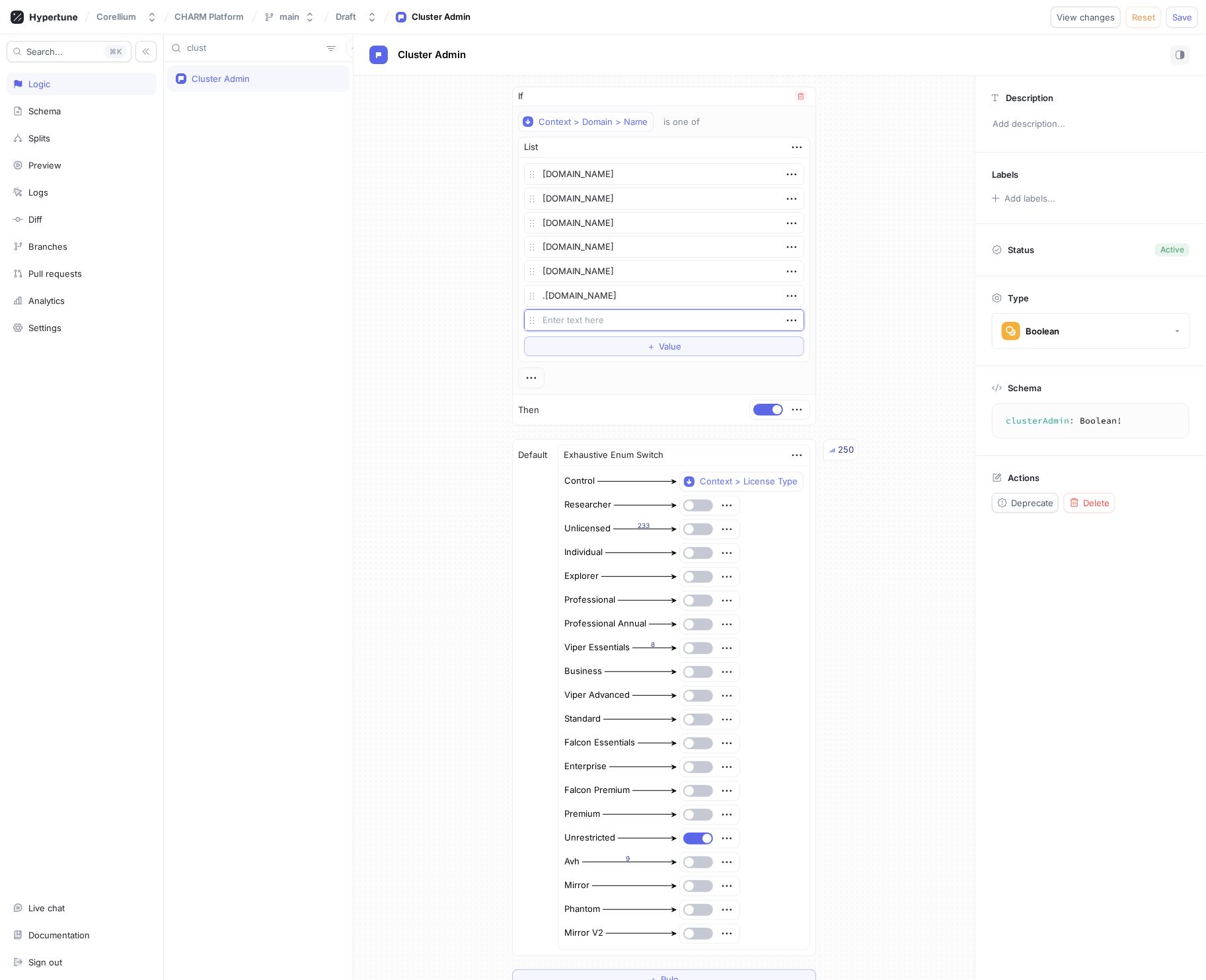
type textarea "x"
type textarea ".[DOMAIN_NAME]"
click at [662, 344] on span "Value" at bounding box center [670, 346] width 23 height 8
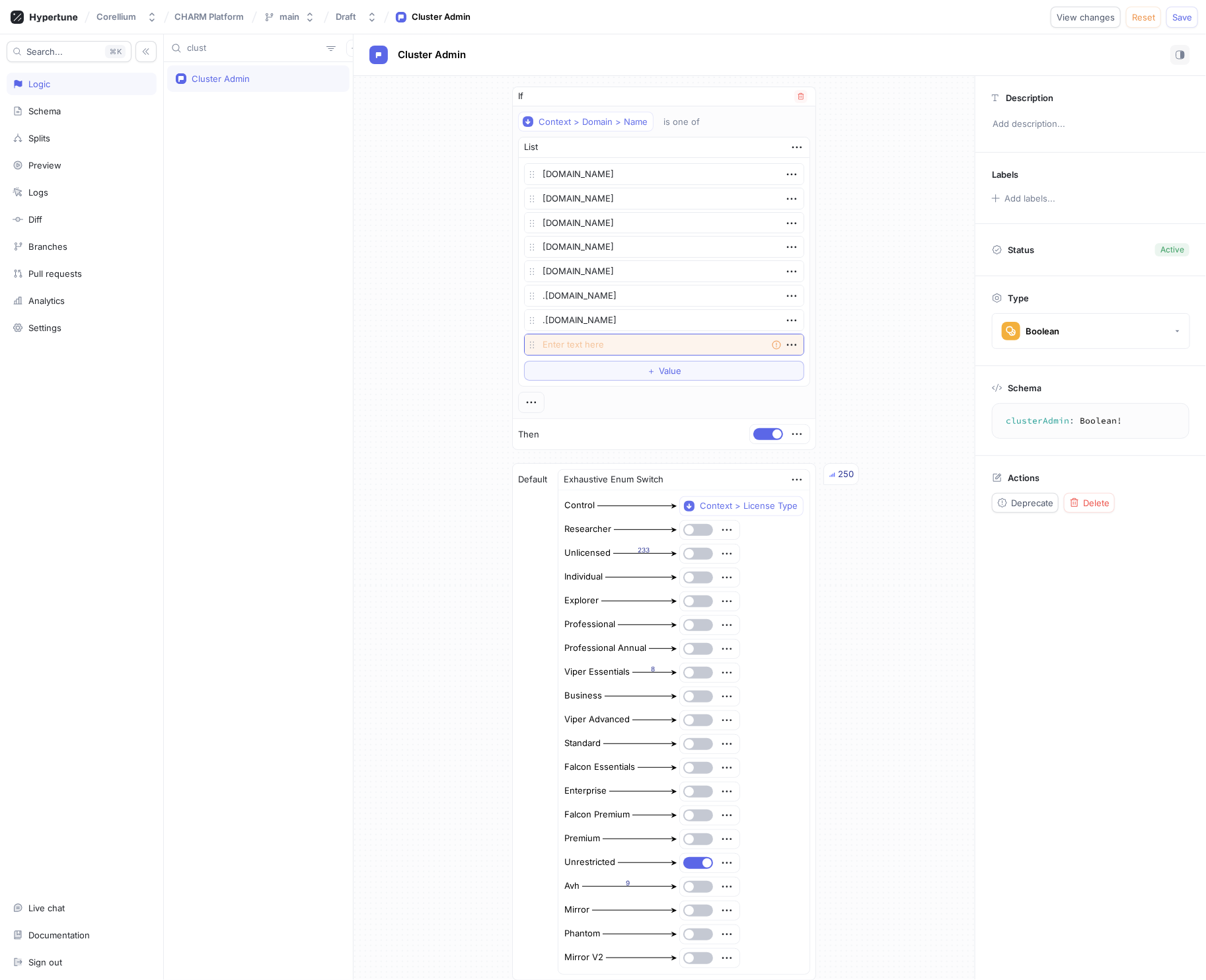
click at [623, 344] on textarea at bounding box center [664, 344] width 280 height 22
type textarea "x"
type textarea ".[DOMAIN_NAME]"
type textarea "x"
type textarea ".[DOMAIN_NAME]"
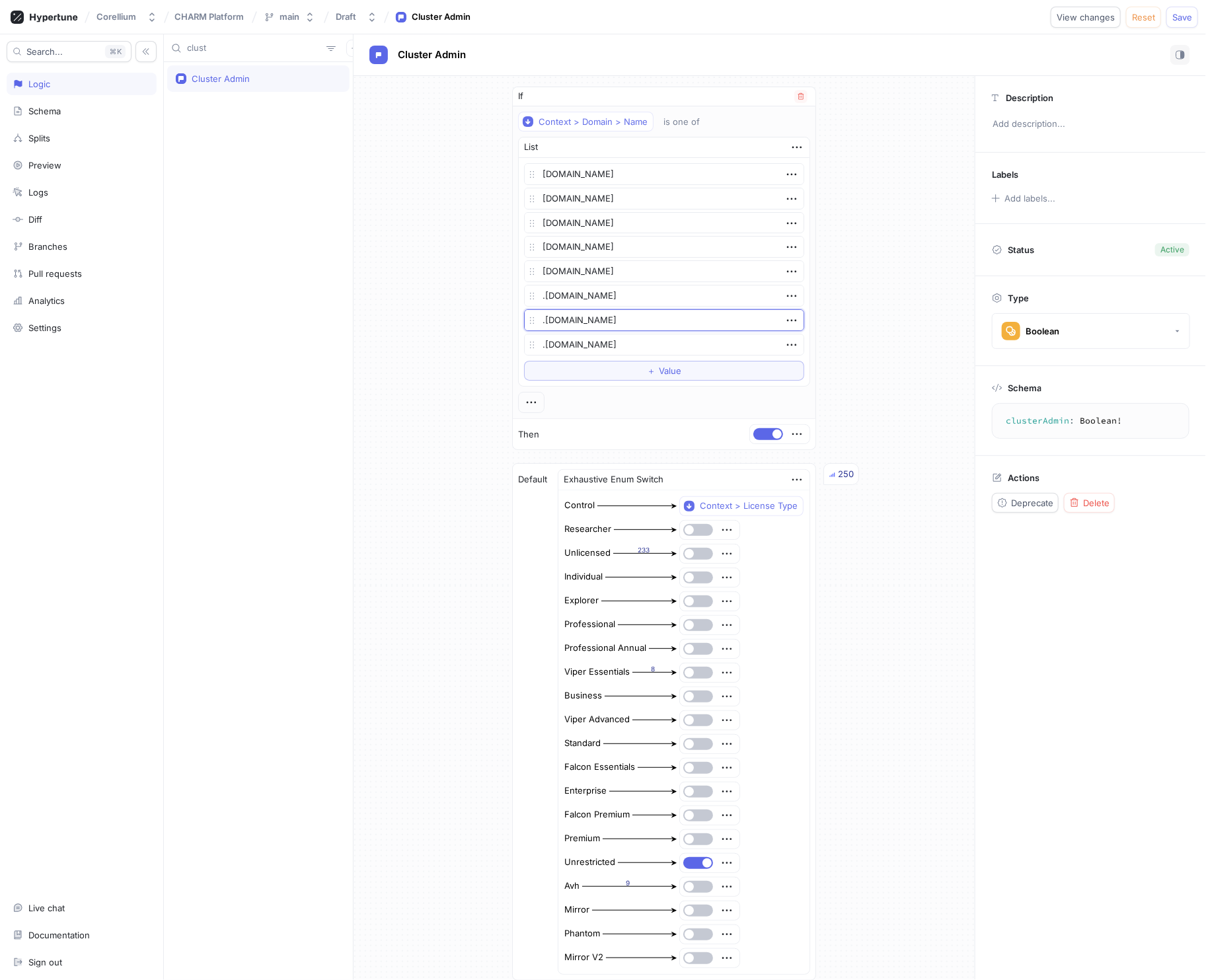
click at [631, 317] on textarea ".[DOMAIN_NAME]" at bounding box center [664, 320] width 280 height 22
type textarea "x"
type textarea ".corellium.c"
type textarea "x"
type textarea ".corellium."
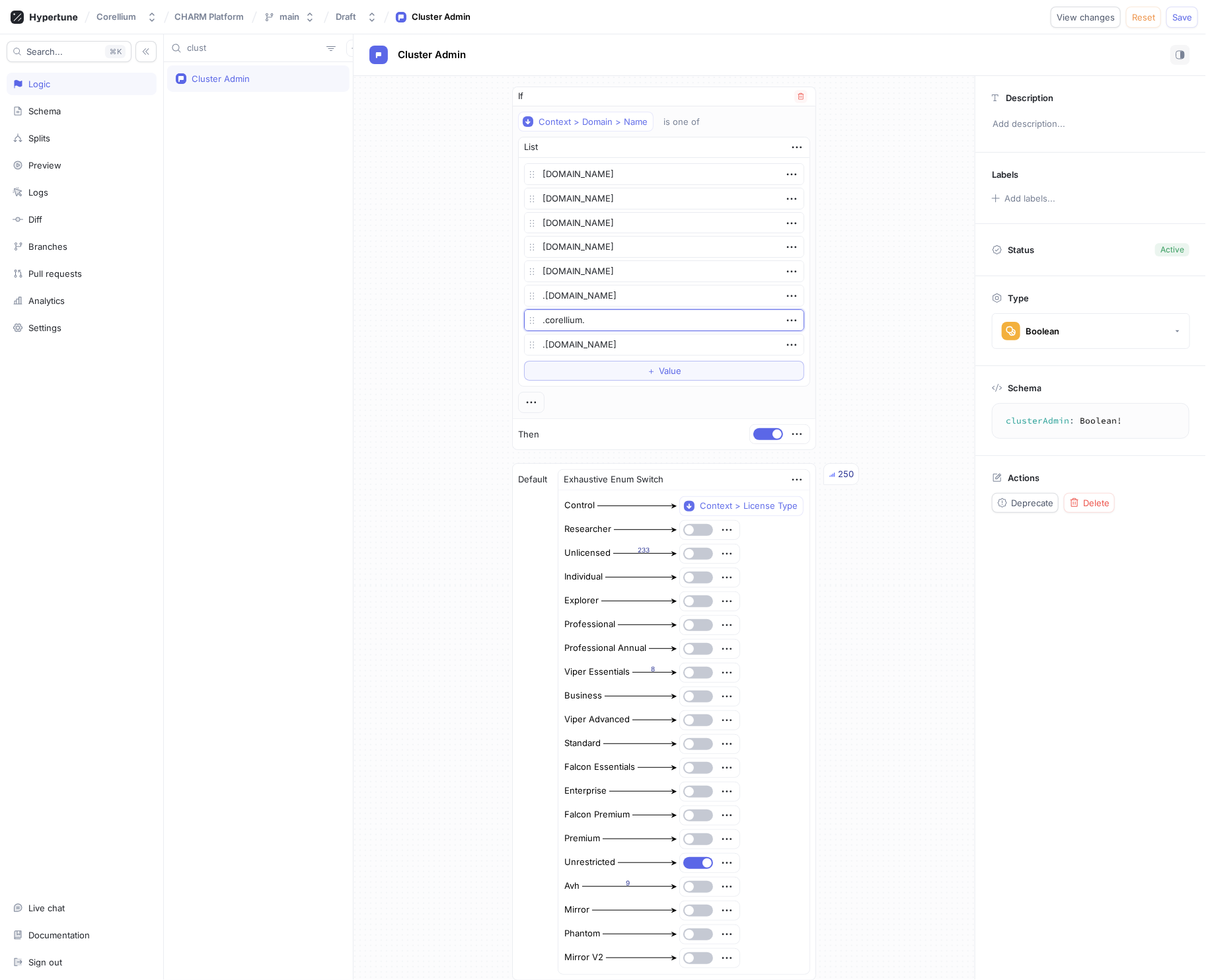
type textarea "x"
type textarea ".[DOMAIN_NAME]"
type textarea "x"
type textarea ".[DOMAIN_NAME]"
click at [616, 348] on textarea ".[DOMAIN_NAME]" at bounding box center [664, 344] width 280 height 22
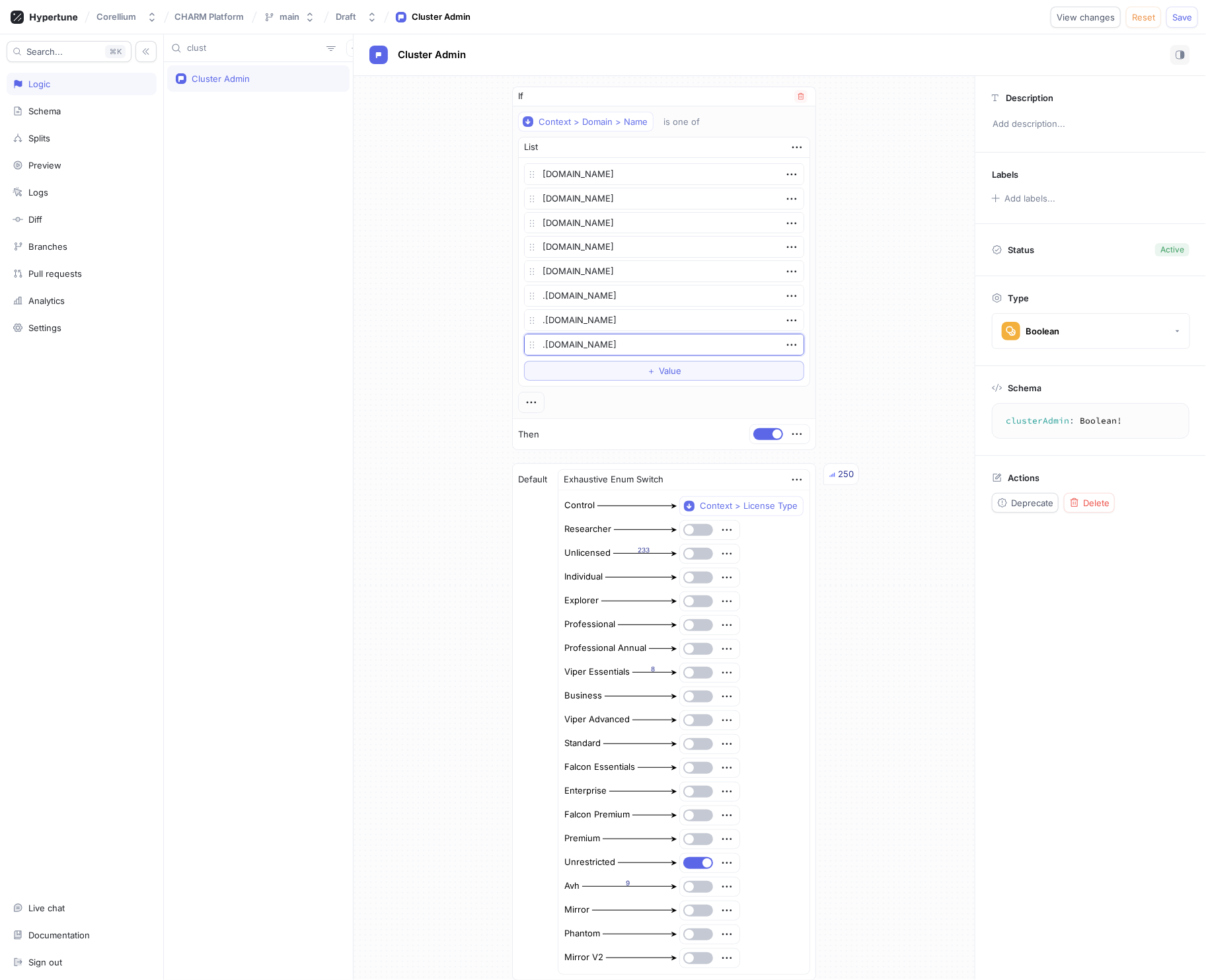
type textarea "x"
type textarea ".corellium.c"
type textarea "x"
type textarea ".corellium."
type textarea "x"
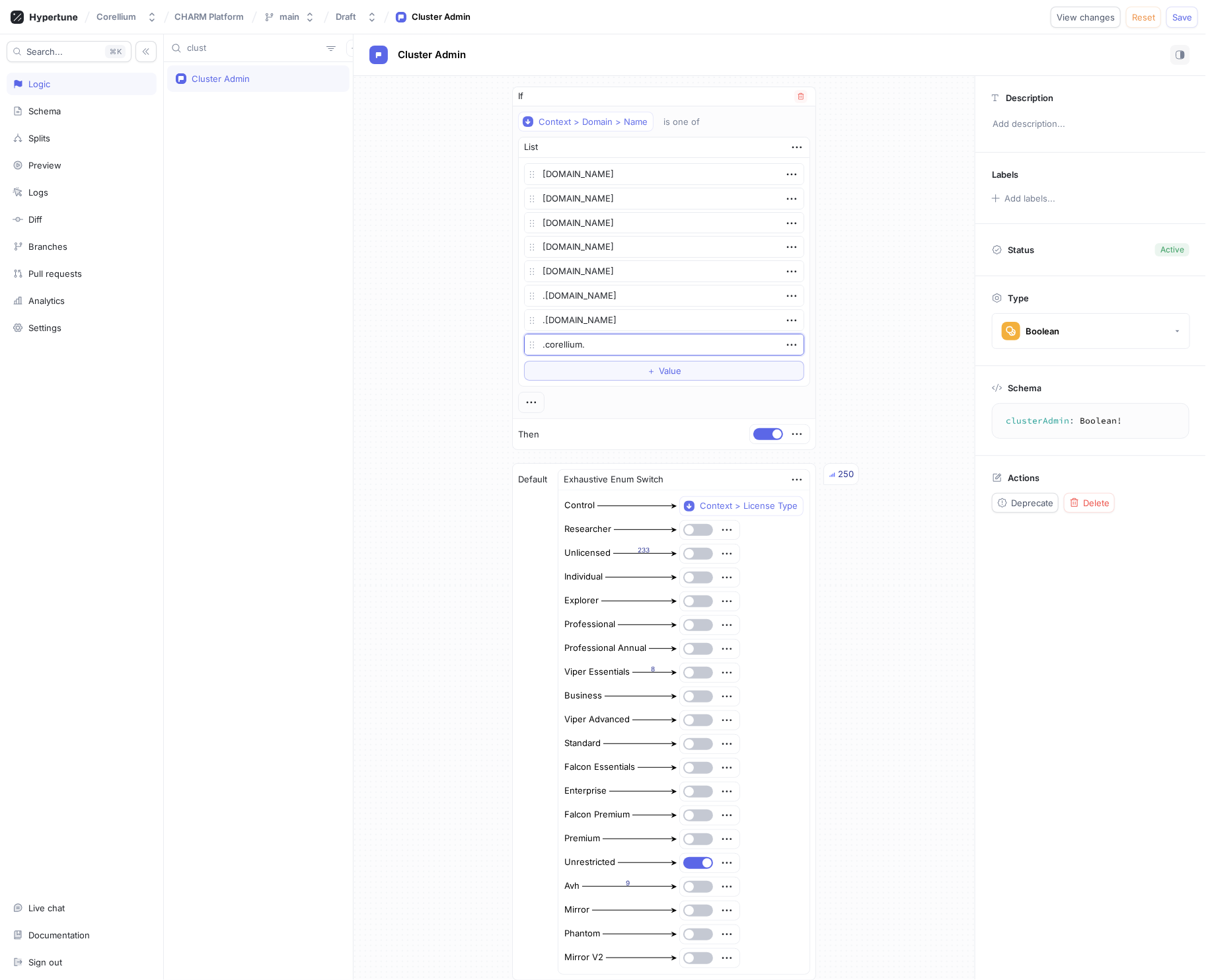
type textarea ".corellium.d"
type textarea "x"
type textarea ".corellium.de"
type textarea "x"
type textarea ".[DOMAIN_NAME]"
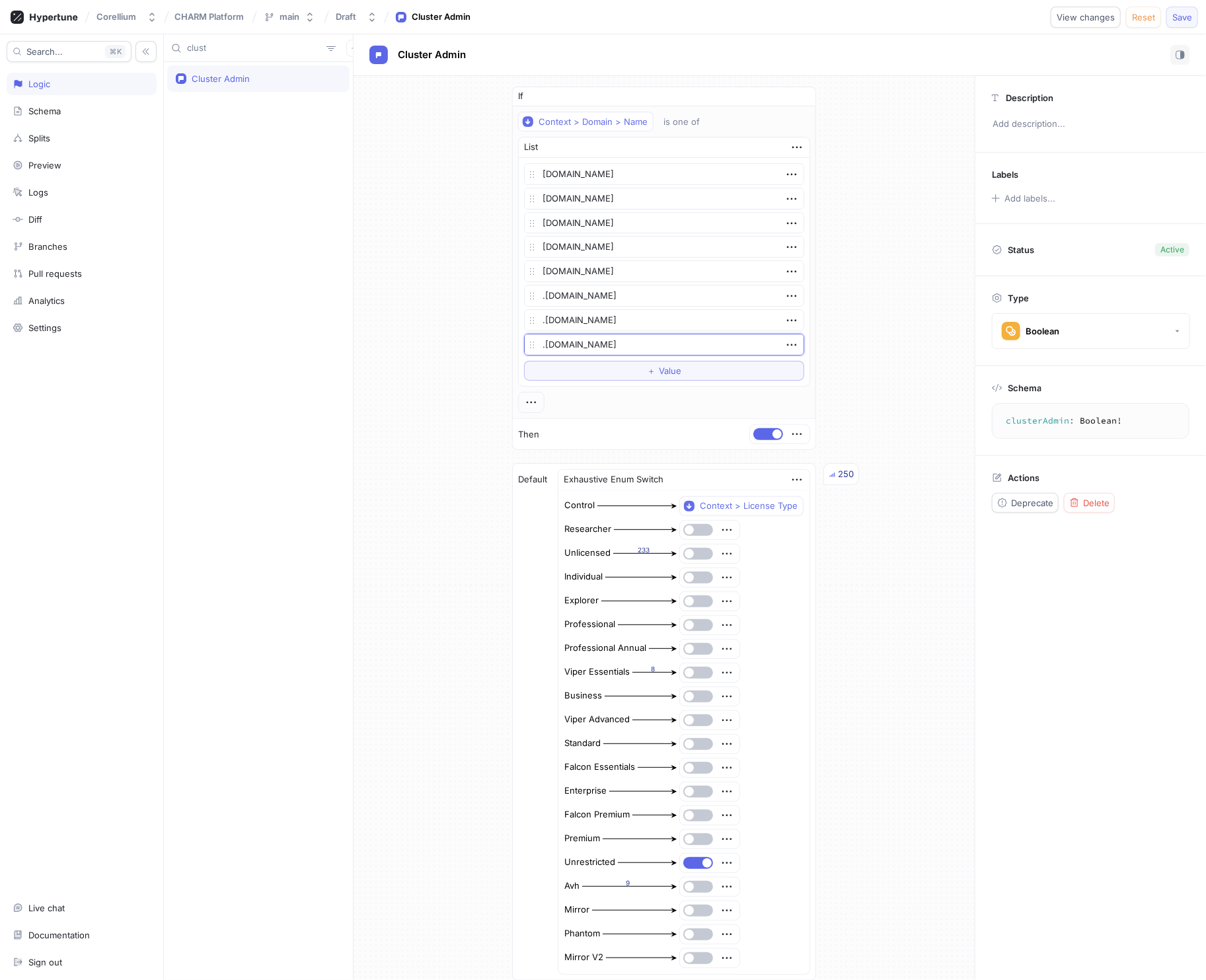
type textarea "x"
type textarea ".[DOMAIN_NAME]"
click at [1191, 17] on span "Save" at bounding box center [1182, 17] width 20 height 8
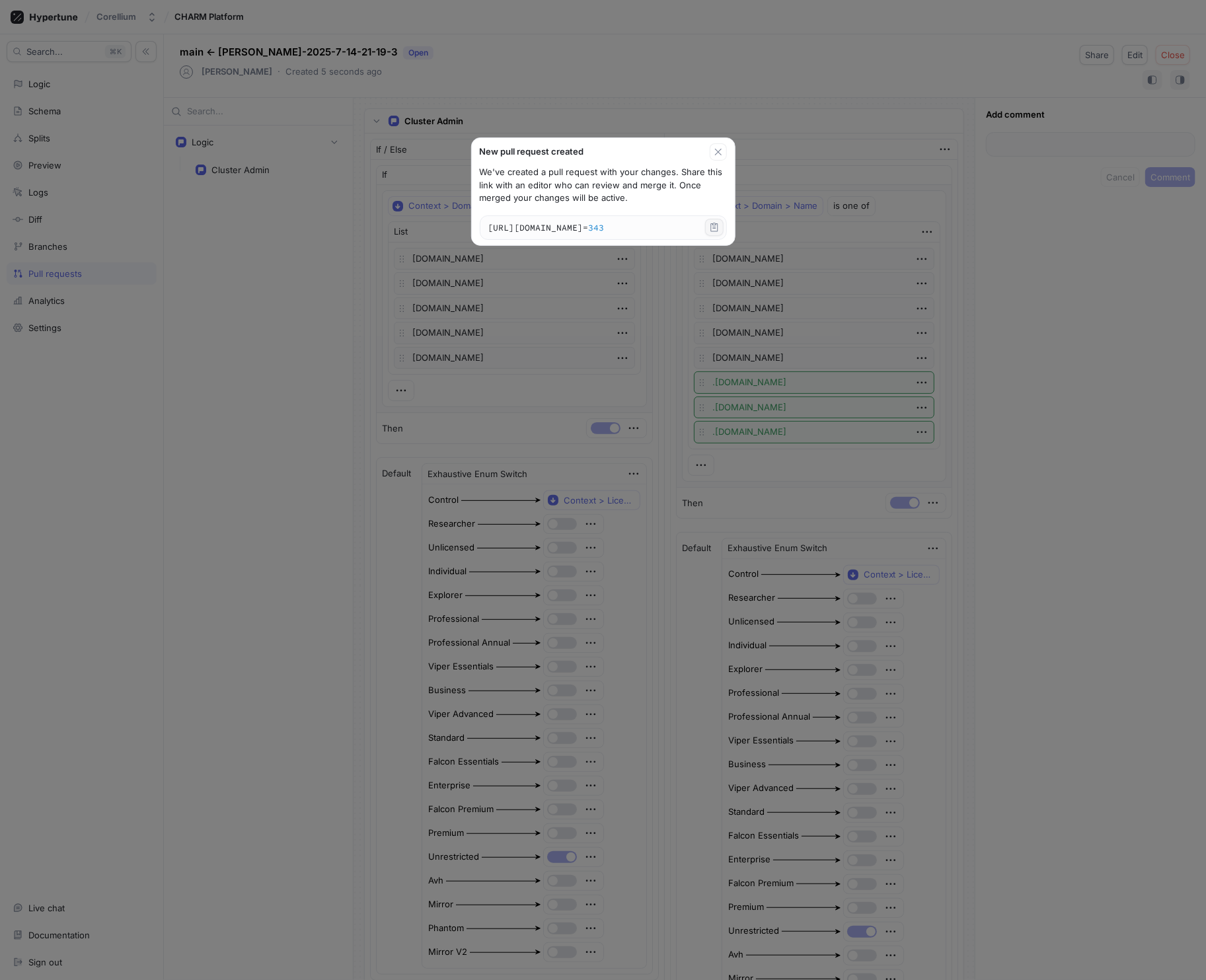
click at [716, 229] on icon "button" at bounding box center [715, 228] width 11 height 11
click at [720, 150] on icon "button" at bounding box center [719, 152] width 11 height 11
type textarea "x"
